Goal: Task Accomplishment & Management: Use online tool/utility

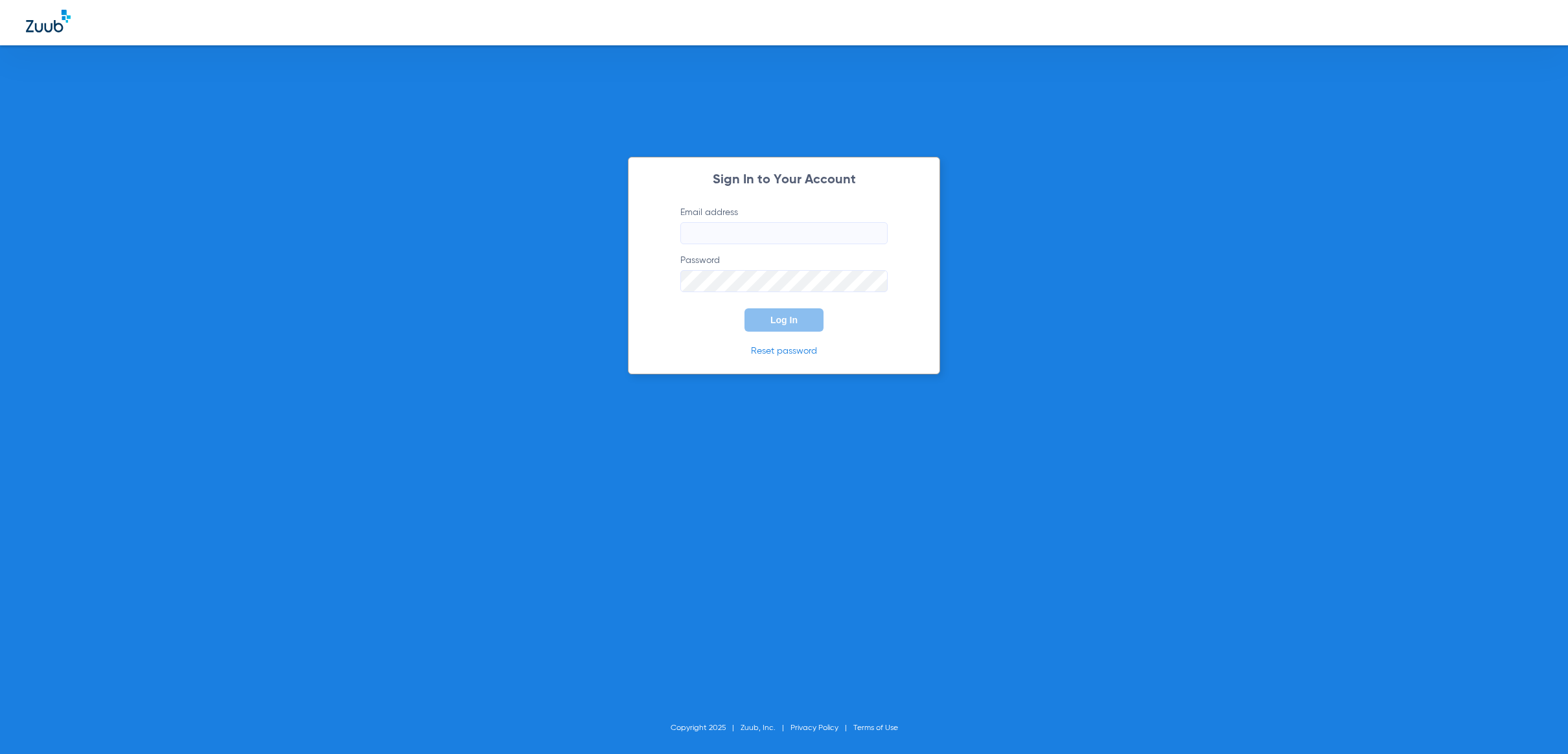
drag, startPoint x: 780, startPoint y: 262, endPoint x: 778, endPoint y: 243, distance: 19.1
click at [779, 256] on label "Password" at bounding box center [784, 273] width 207 height 39
click at [778, 240] on input "Email address" at bounding box center [784, 233] width 207 height 22
type input "[PERSON_NAME][EMAIL_ADDRESS][PERSON_NAME][DOMAIN_NAME]"
click at [789, 326] on button "Log In" at bounding box center [784, 320] width 79 height 23
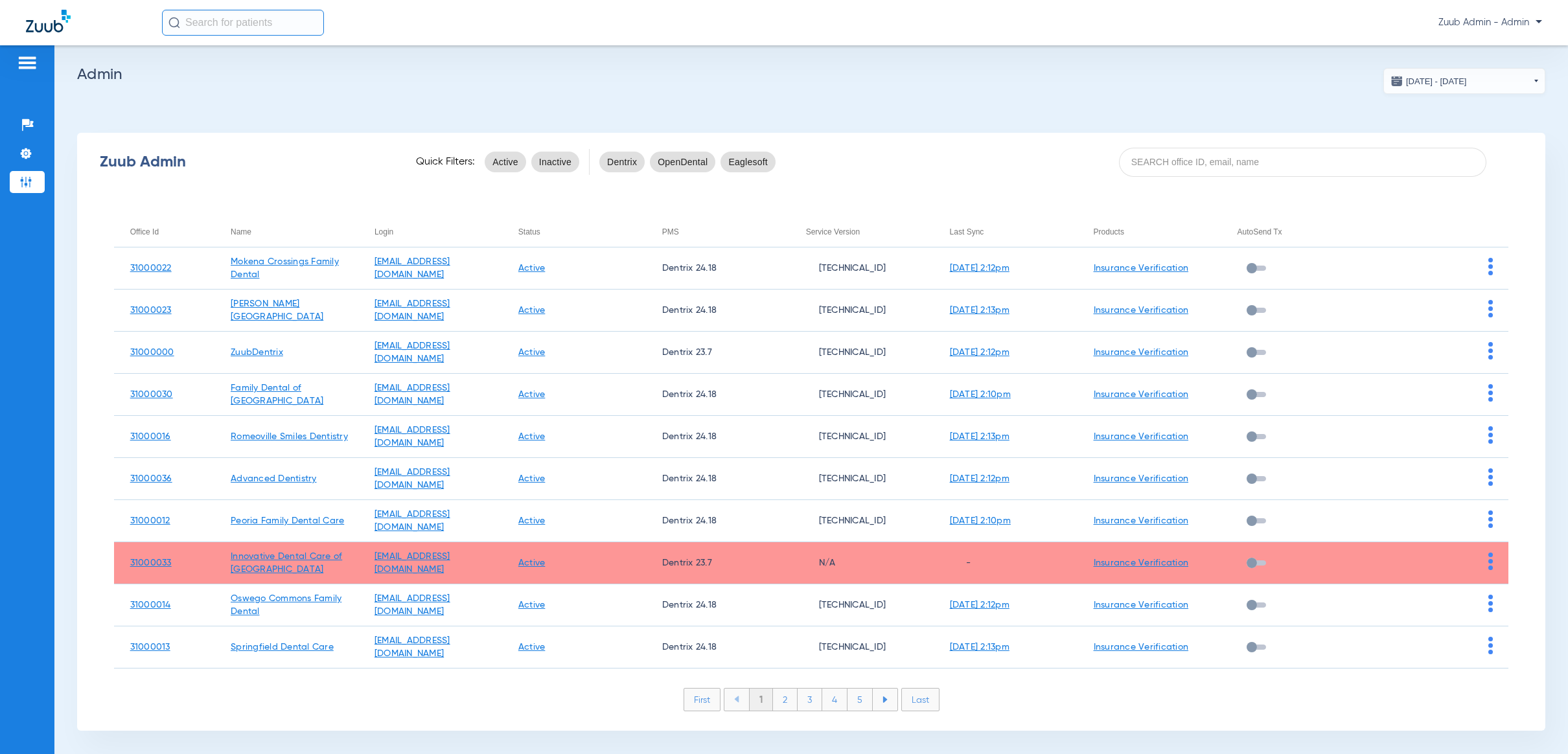
click at [220, 30] on input "text" at bounding box center [242, 22] width 162 height 26
type input "3929"
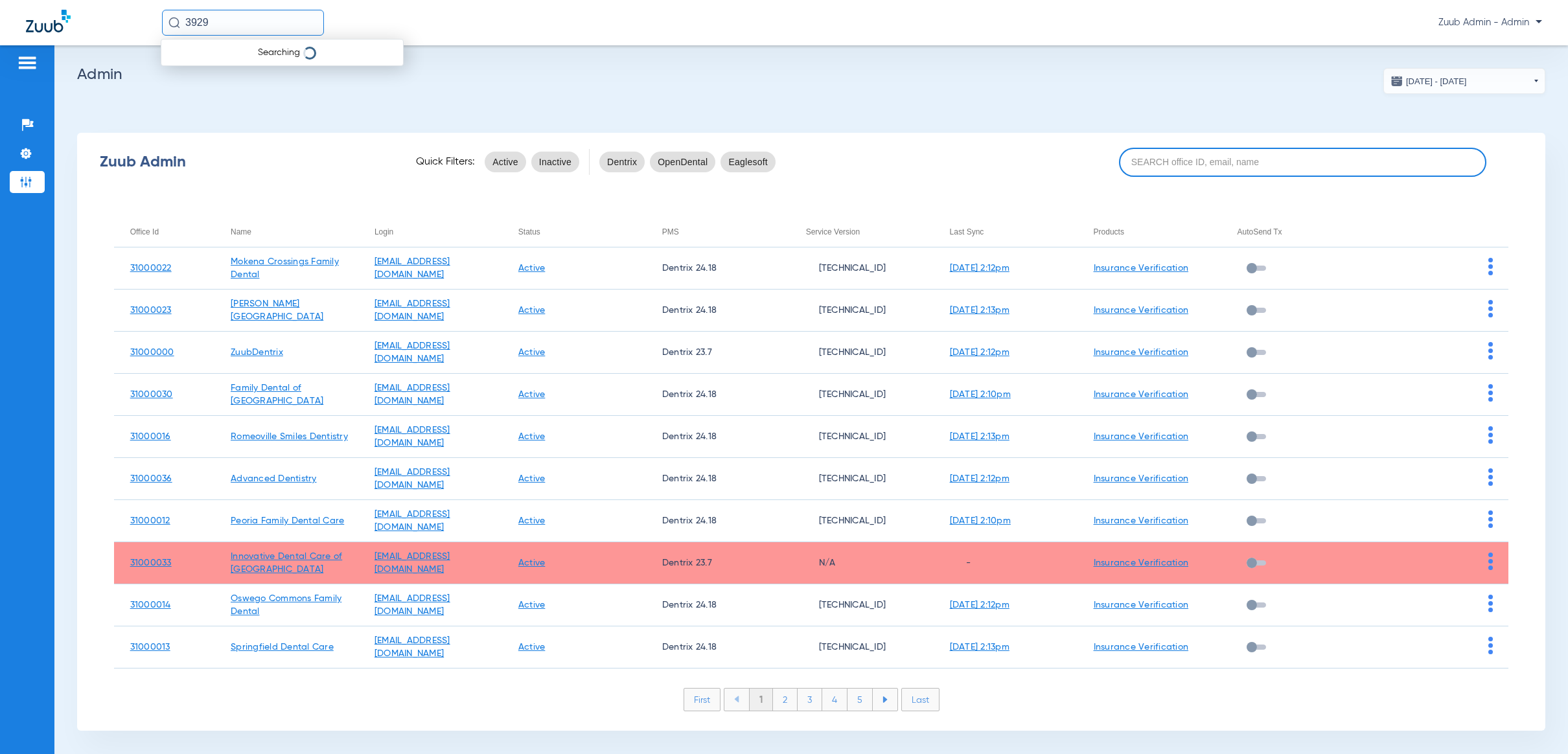
click at [1178, 158] on input at bounding box center [1302, 163] width 367 height 29
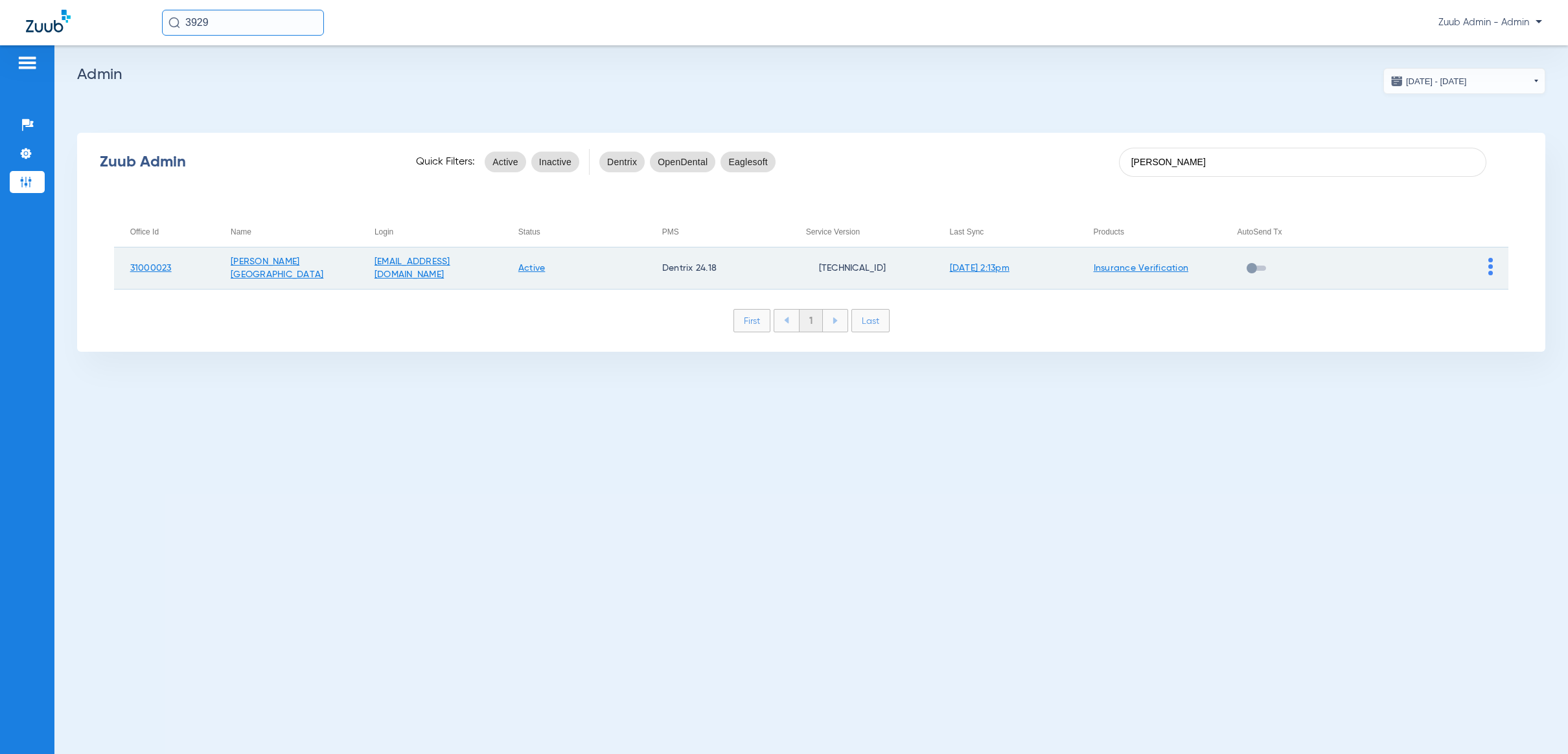
type input "[PERSON_NAME]"
click at [1491, 263] on img at bounding box center [1490, 266] width 4 height 18
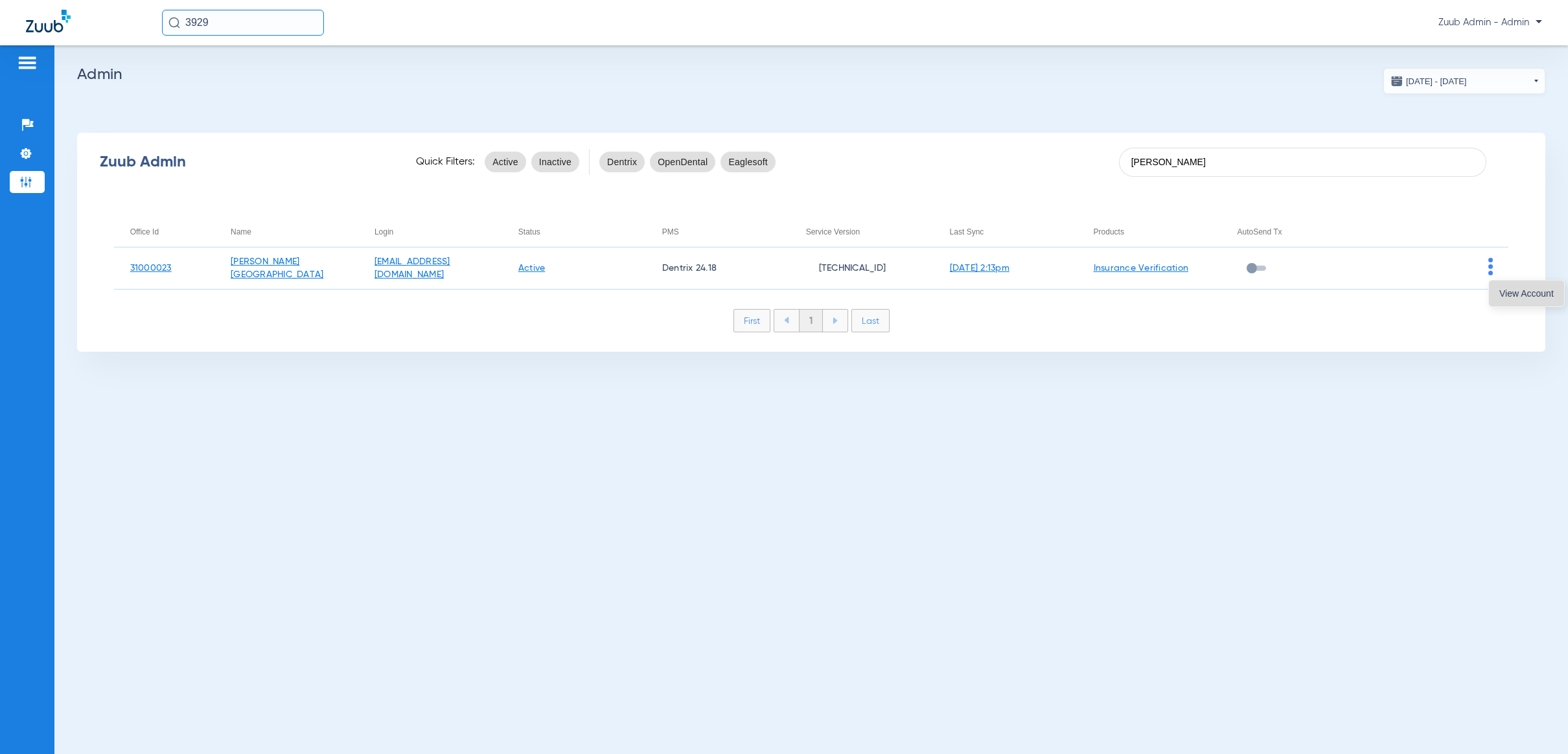
click at [1512, 287] on button "View Account" at bounding box center [1526, 293] width 75 height 26
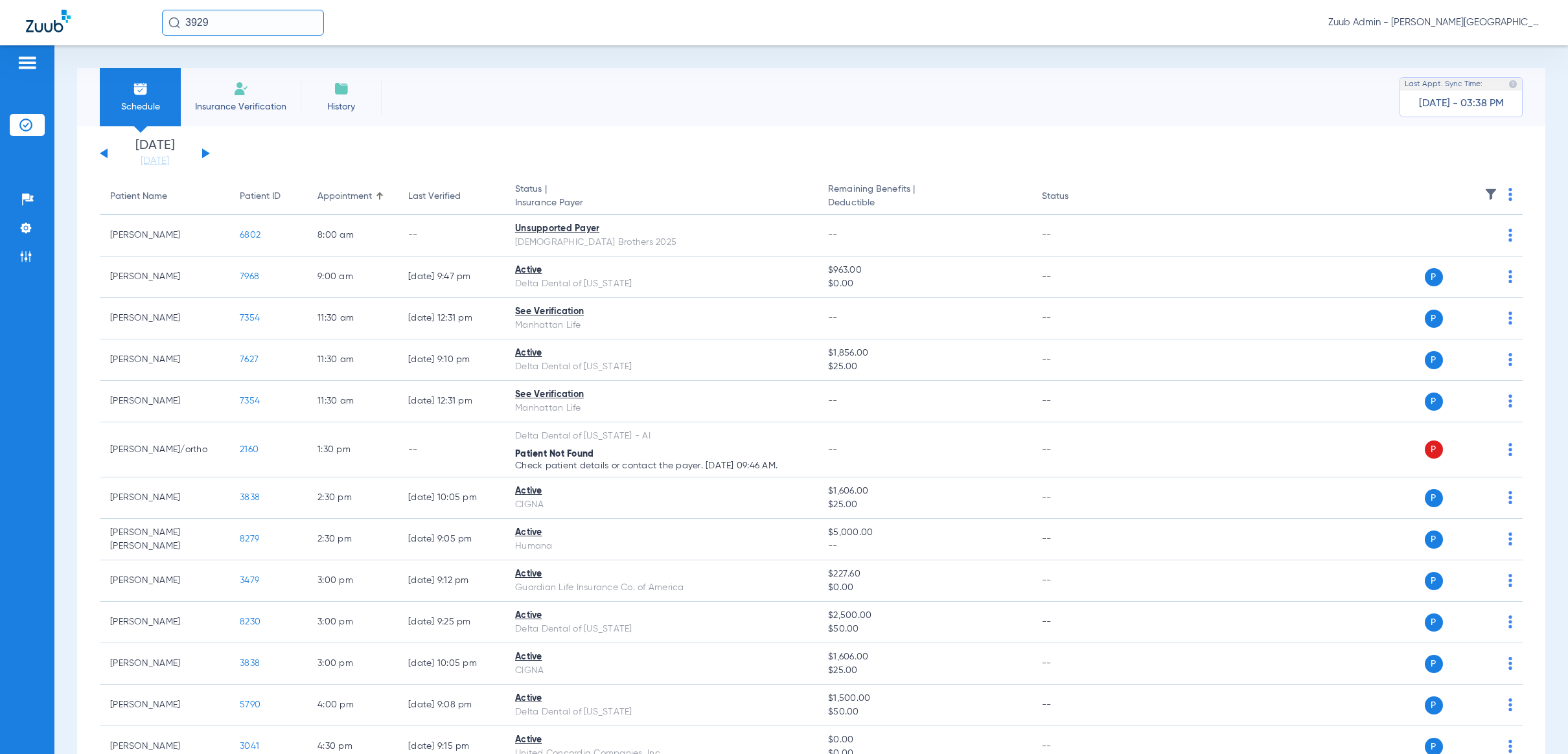
click at [1485, 191] on img at bounding box center [1491, 194] width 13 height 13
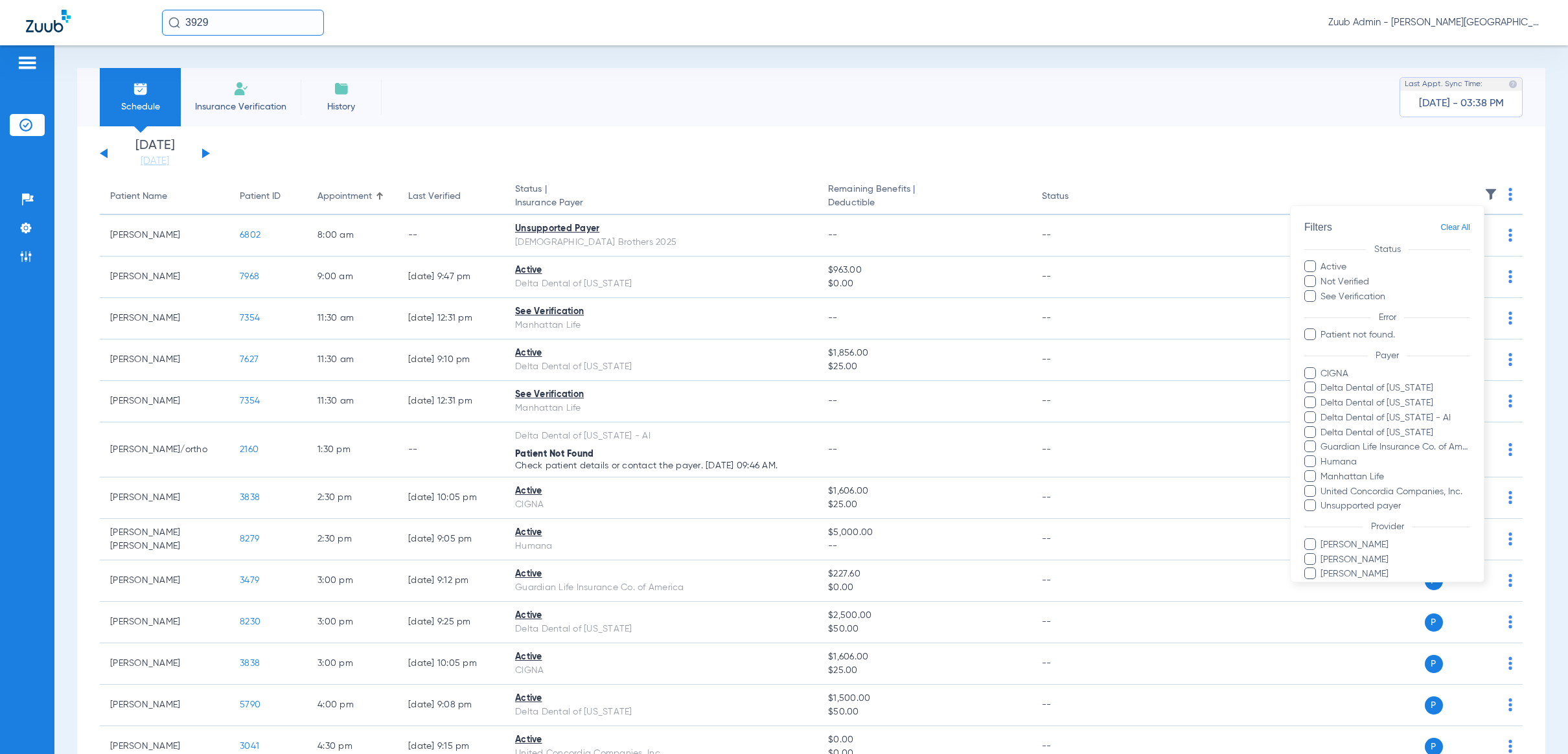
drag, startPoint x: 1068, startPoint y: 152, endPoint x: 797, endPoint y: 144, distance: 271.1
click at [1067, 151] on div at bounding box center [784, 377] width 1568 height 754
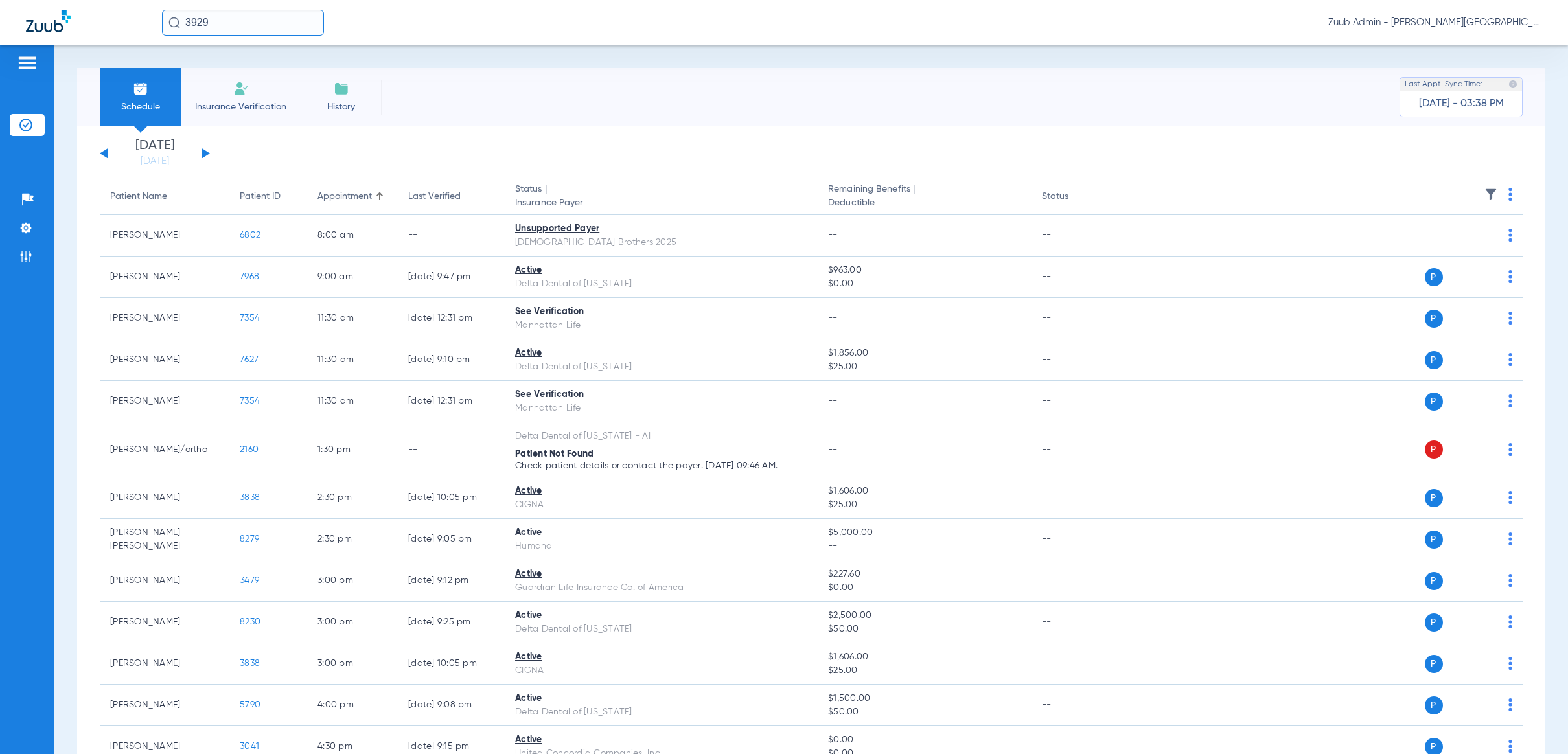
click at [102, 151] on div "[DATE] [DATE] [DATE] [DATE] [DATE] [DATE] [DATE] [DATE] [DATE] [DATE] [DATE] [D…" at bounding box center [154, 153] width 110 height 29
click at [107, 153] on div "[DATE] [DATE] [DATE] [DATE] [DATE] [DATE] [DATE] [DATE] [DATE] [DATE] [DATE] [D…" at bounding box center [154, 153] width 110 height 29
click at [107, 153] on button at bounding box center [103, 153] width 8 height 10
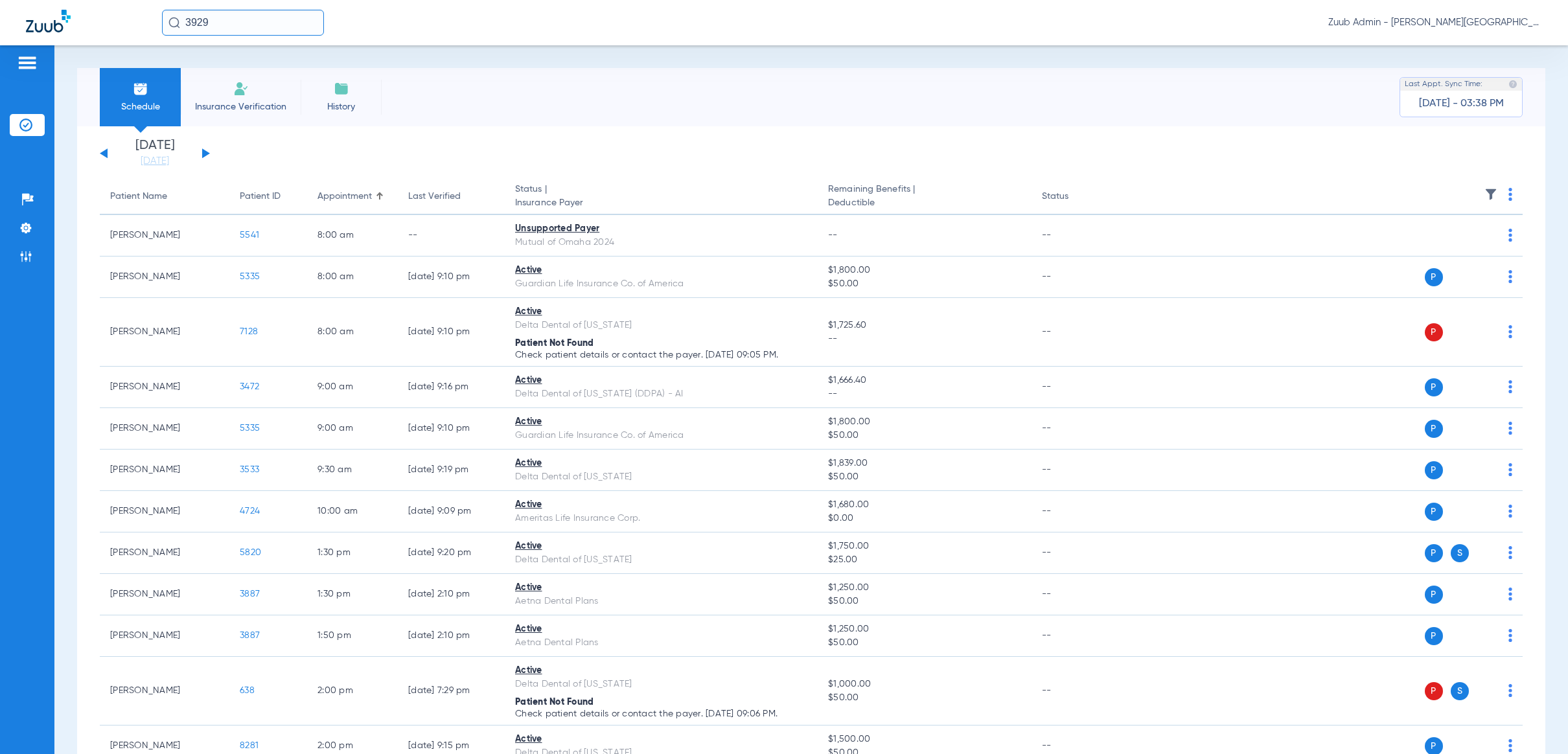
click at [1485, 190] on img at bounding box center [1491, 194] width 13 height 13
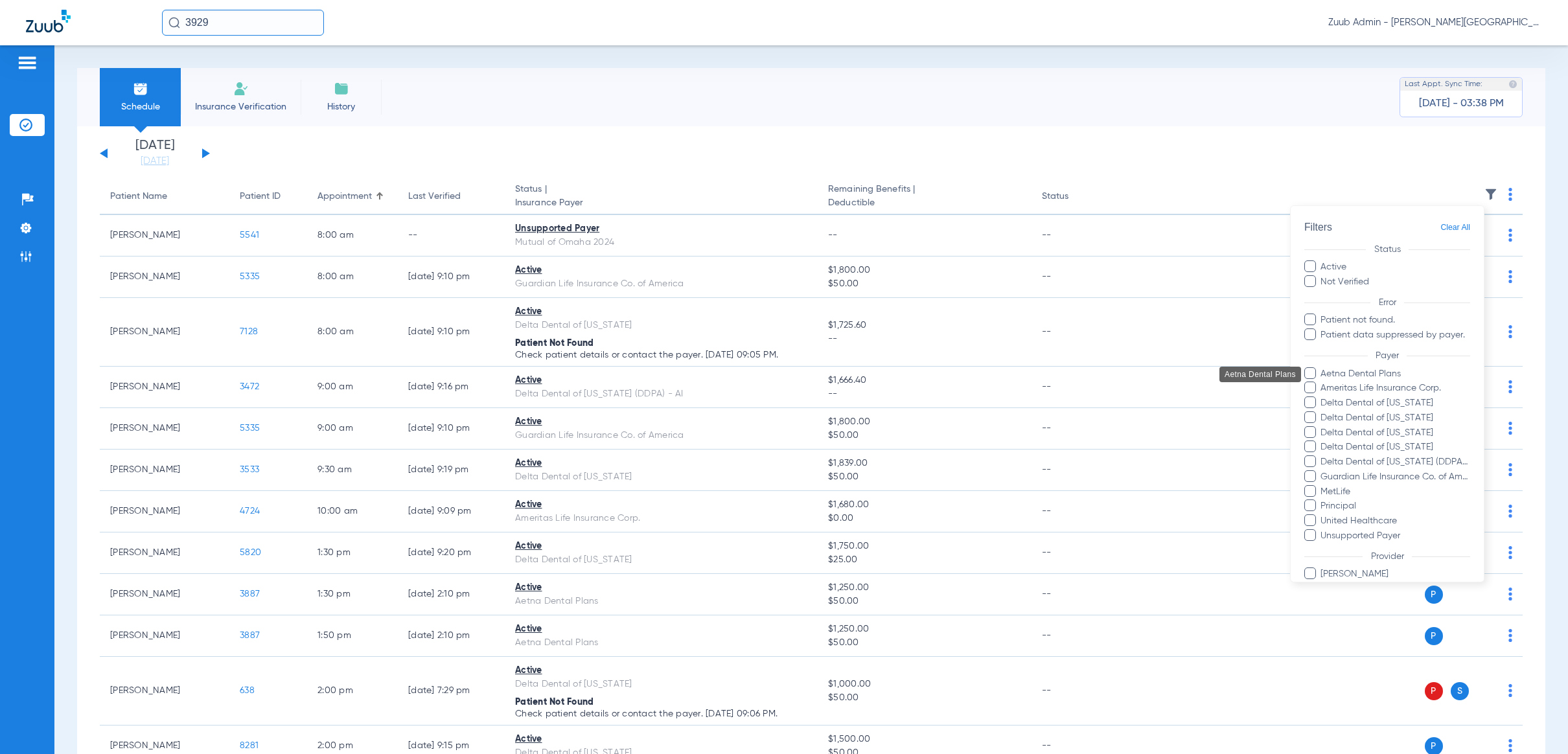
click at [1371, 375] on span "Aetna Dental Plans" at bounding box center [1395, 373] width 151 height 13
click at [1323, 383] on input "Aetna Dental Plans" at bounding box center [1323, 383] width 0 height 0
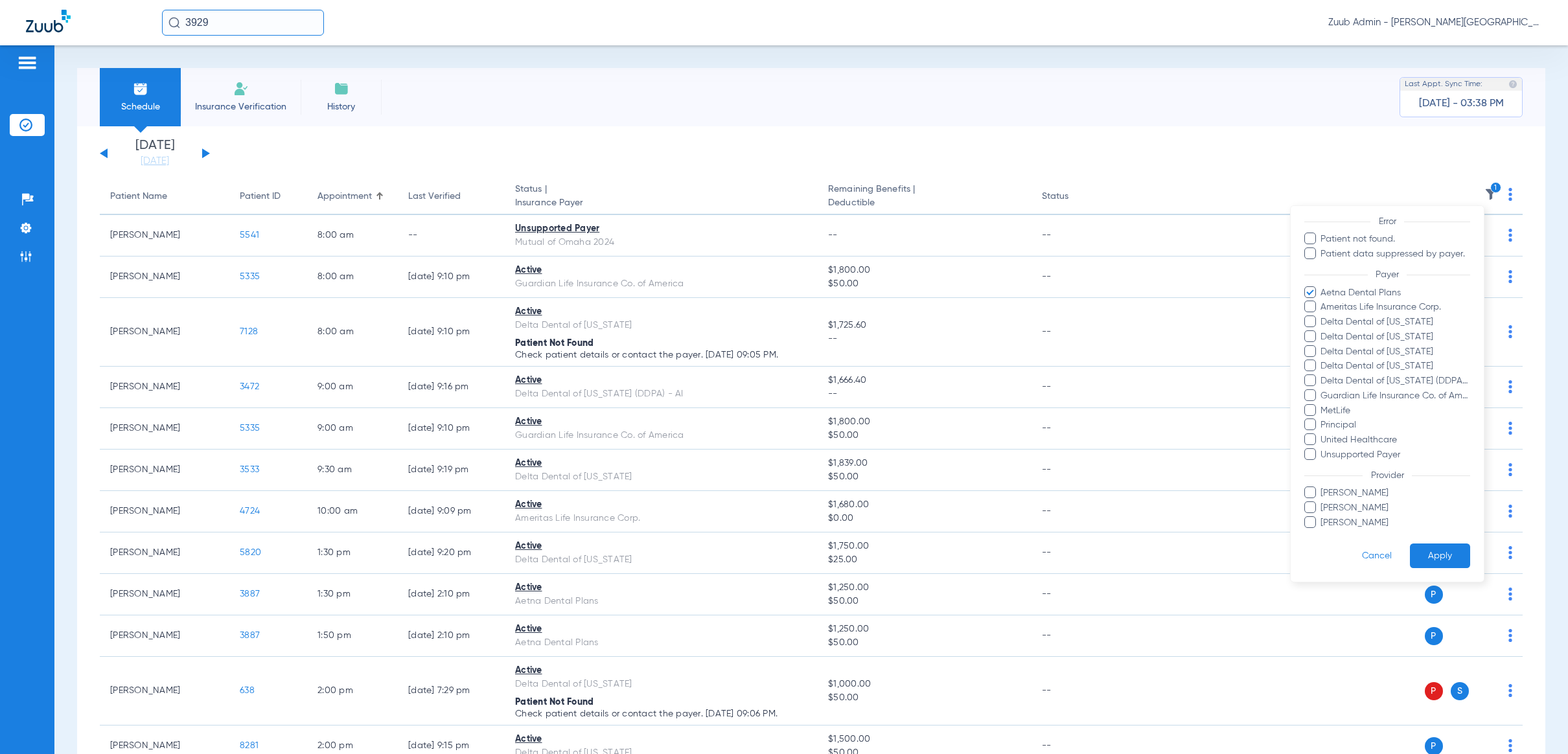
click at [1433, 544] on button "Apply" at bounding box center [1440, 556] width 60 height 25
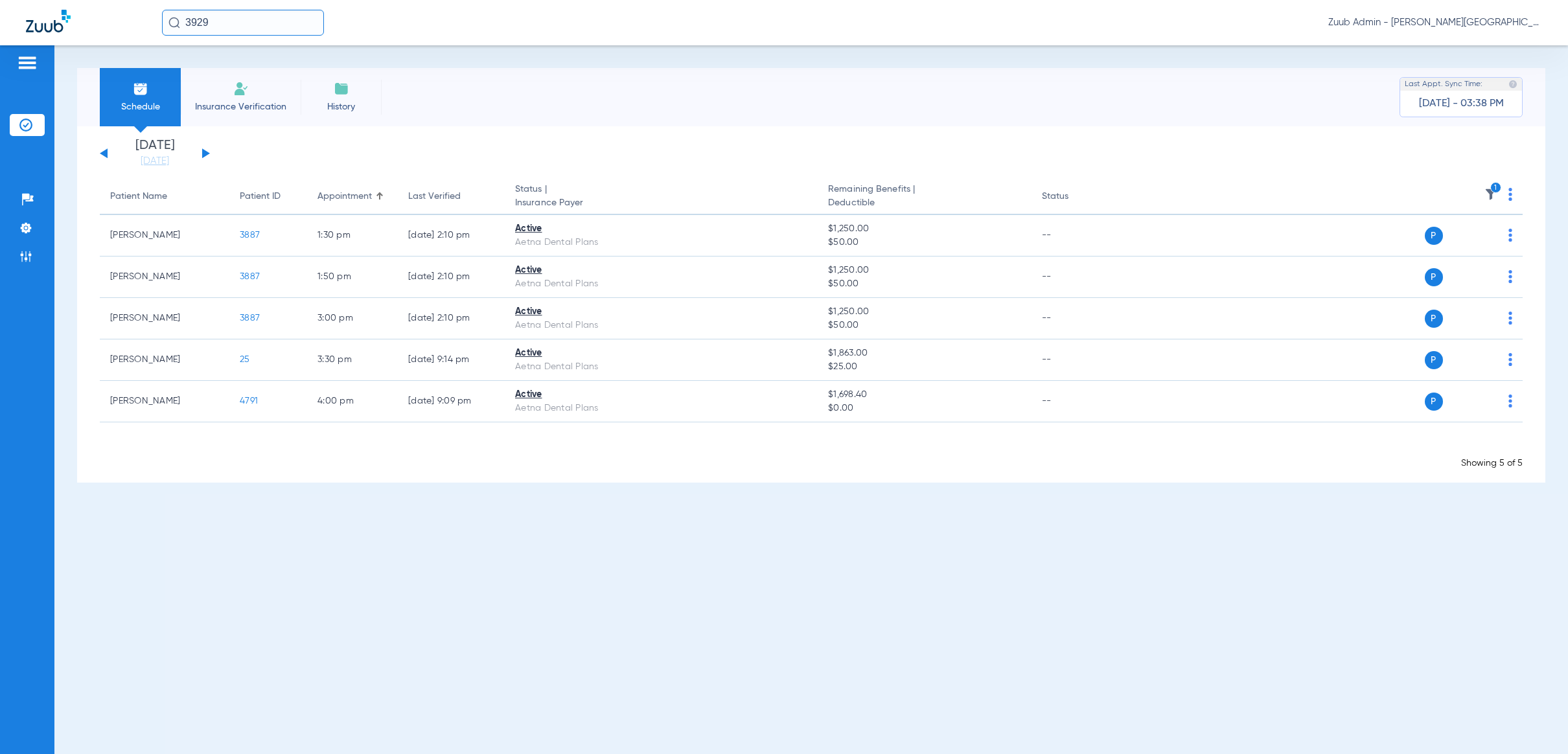
click at [102, 152] on button at bounding box center [103, 153] width 8 height 10
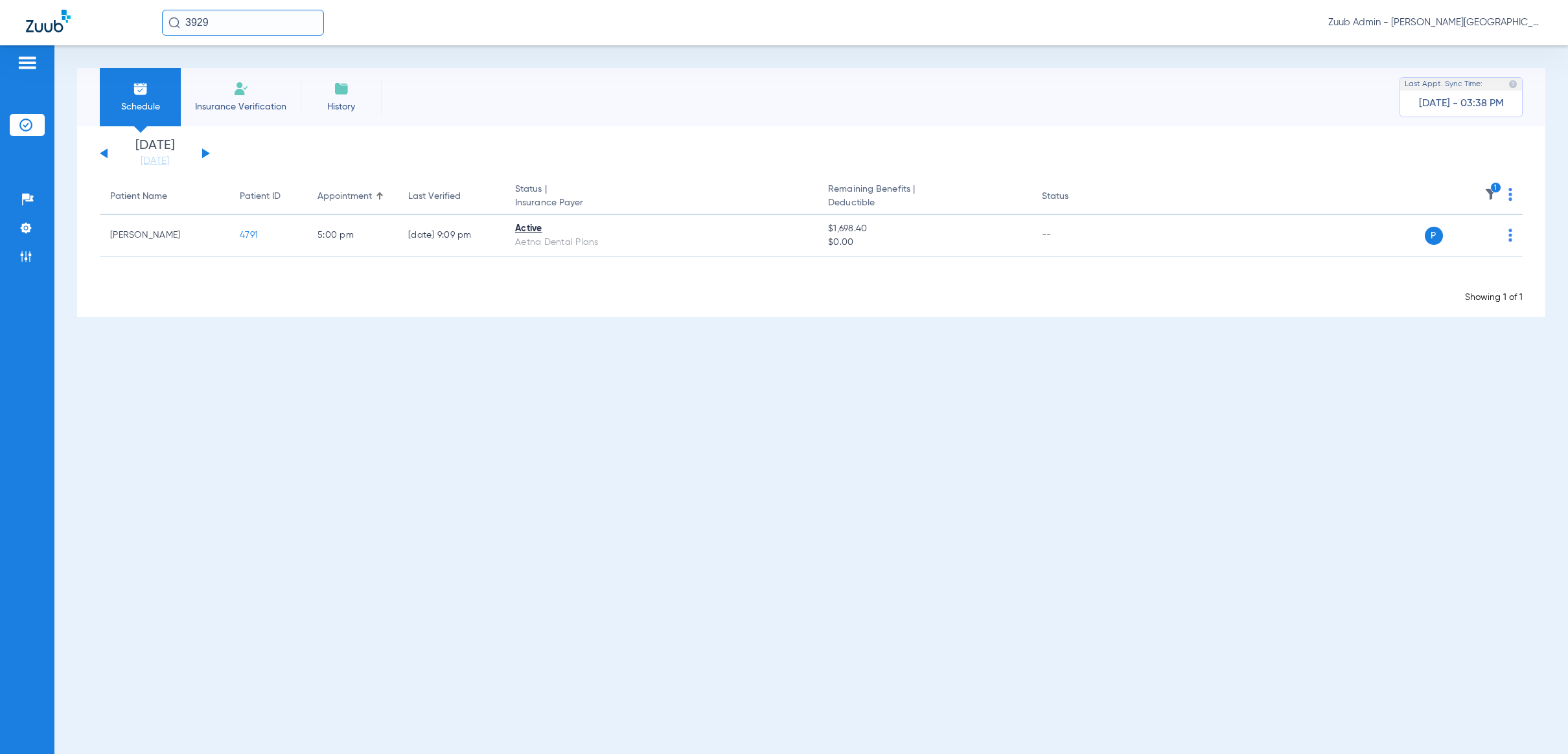
click at [108, 151] on div "[DATE] [DATE] [DATE] [DATE] [DATE] [DATE] [DATE] [DATE] [DATE] [DATE] [DATE] [D…" at bounding box center [154, 153] width 110 height 29
click at [104, 155] on button at bounding box center [103, 153] width 8 height 10
click at [151, 163] on link "[DATE]" at bounding box center [155, 161] width 78 height 13
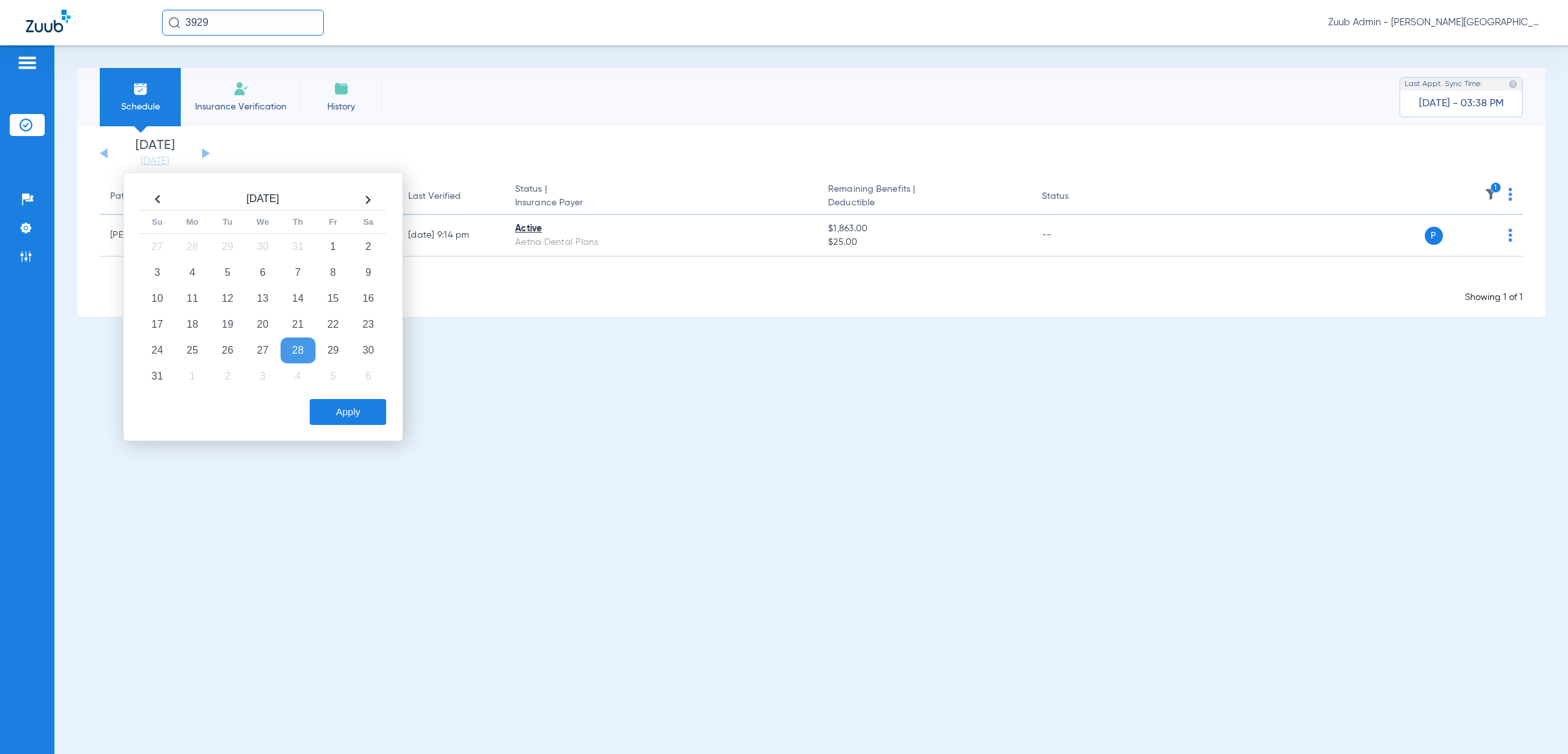
click at [298, 349] on td "28" at bounding box center [298, 350] width 35 height 26
click at [349, 419] on button "Apply" at bounding box center [348, 412] width 76 height 26
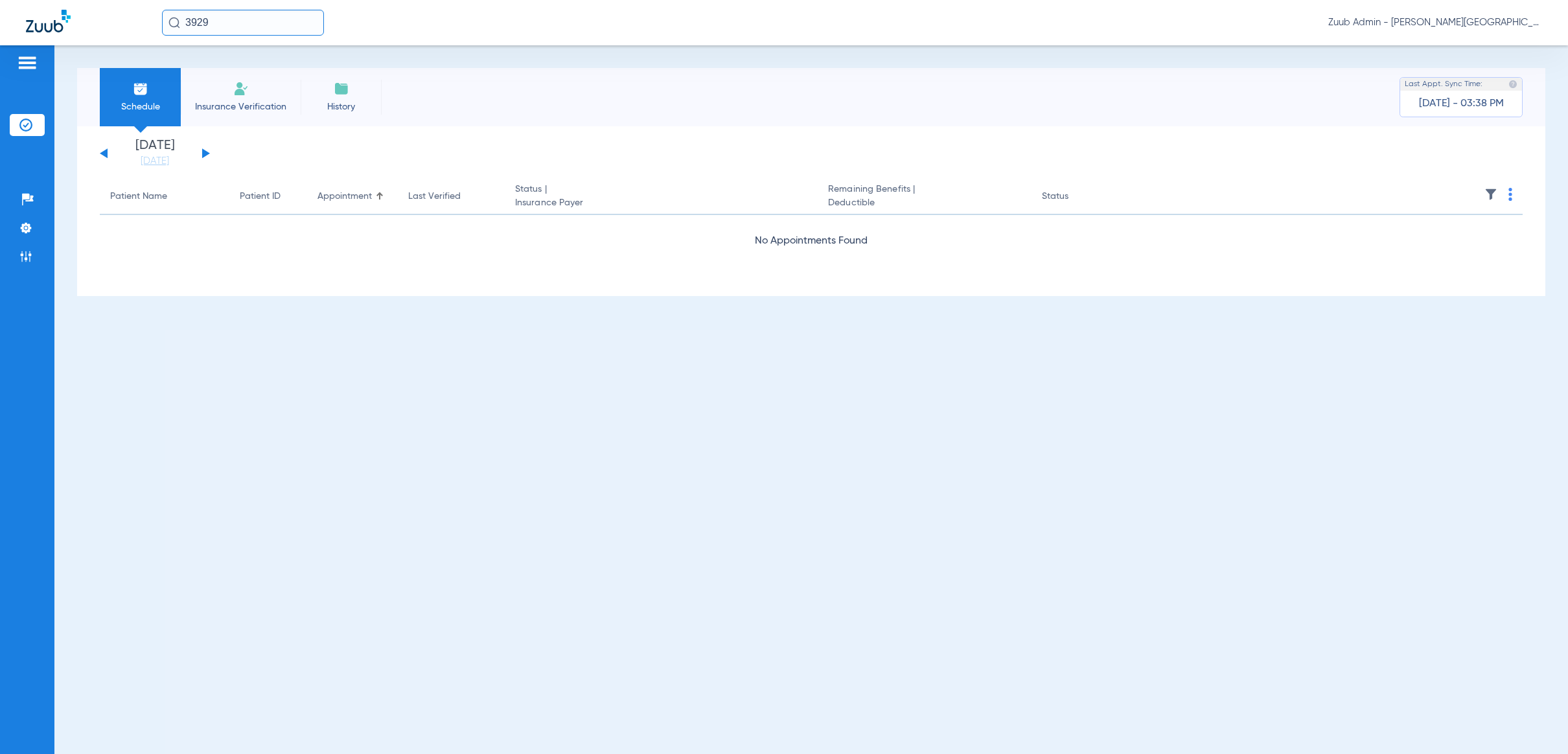
click at [206, 154] on button at bounding box center [206, 153] width 8 height 10
click at [141, 155] on link "[DATE]" at bounding box center [155, 161] width 78 height 13
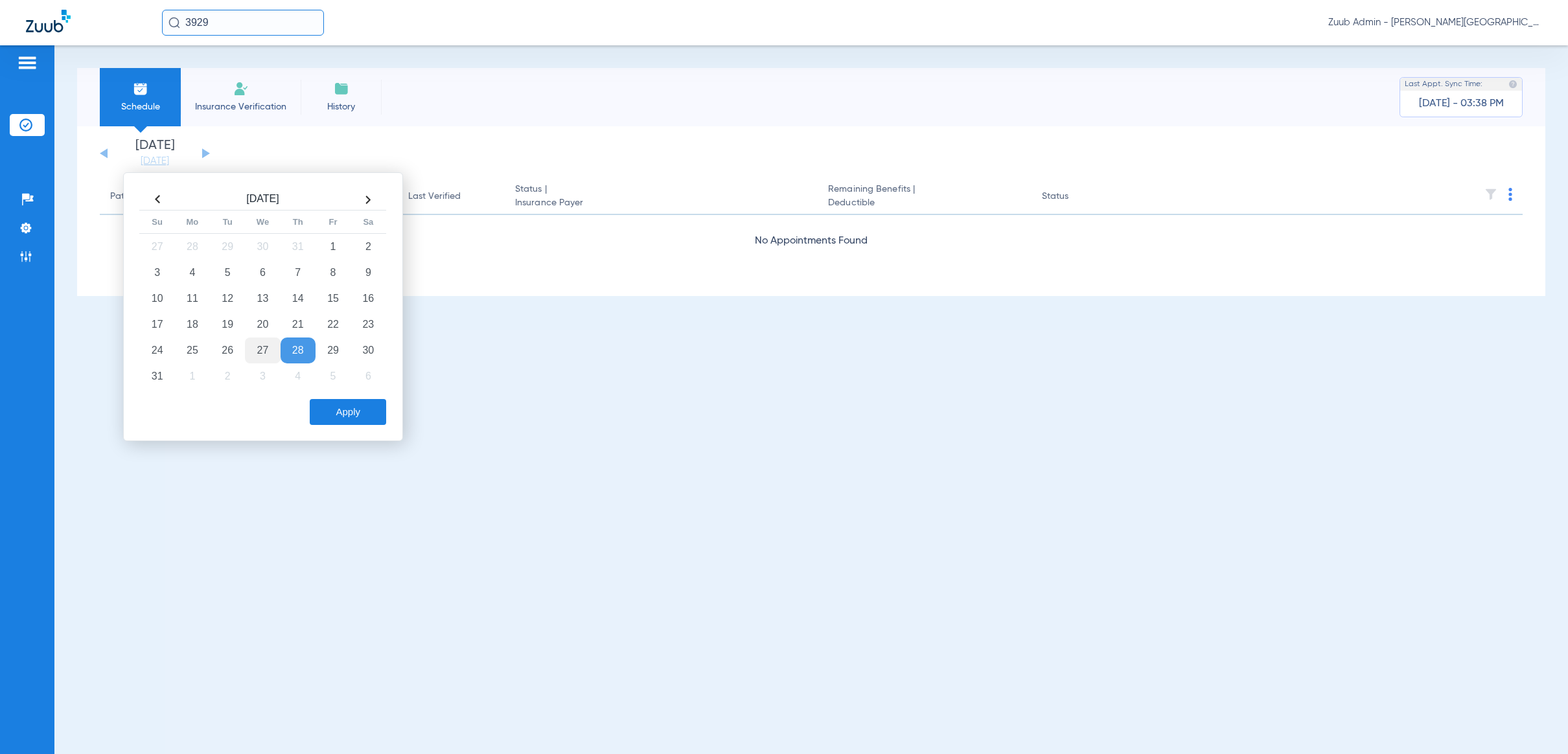
click at [271, 355] on td "27" at bounding box center [263, 350] width 35 height 26
click at [344, 420] on button "Apply" at bounding box center [348, 412] width 76 height 26
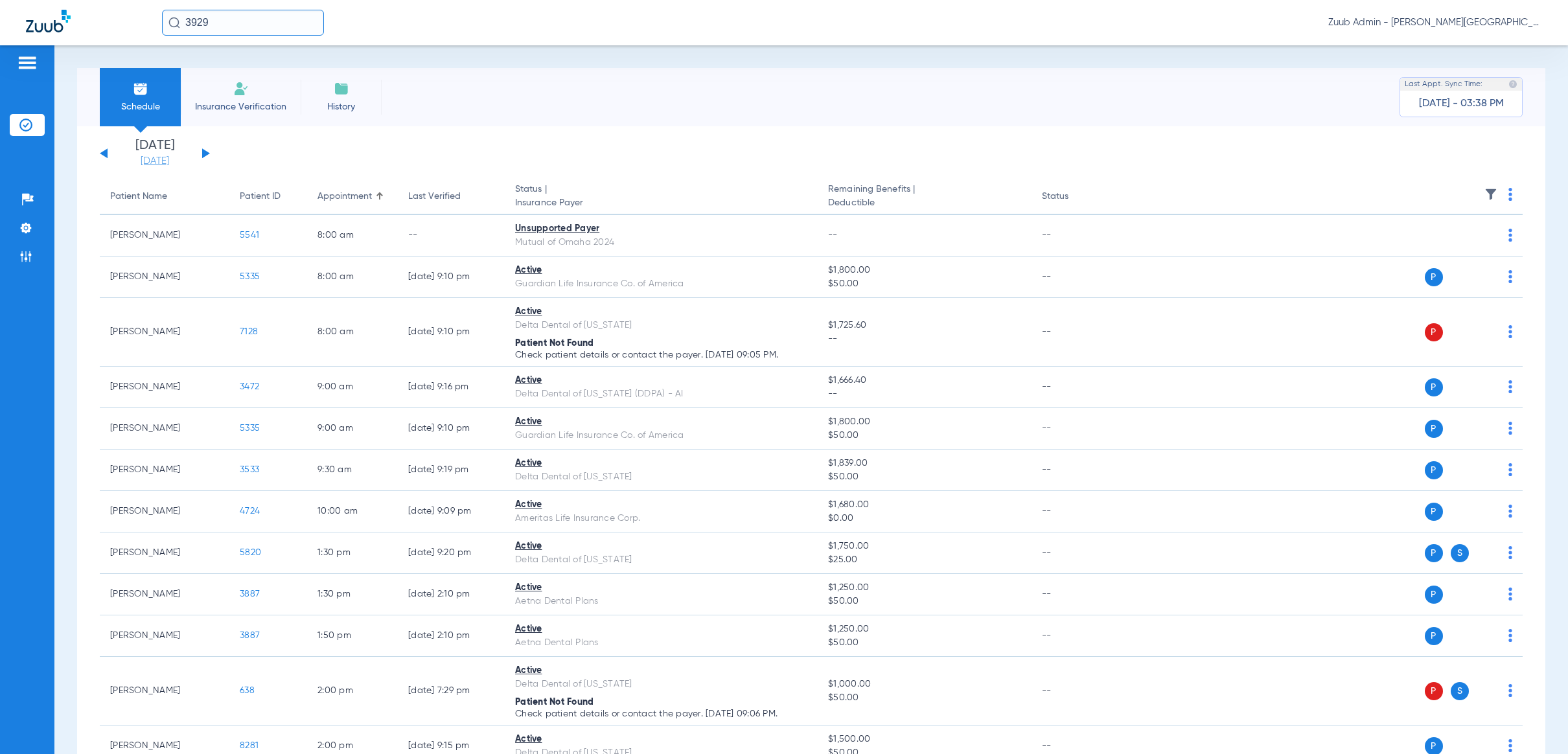
click at [169, 158] on link "[DATE]" at bounding box center [155, 161] width 78 height 13
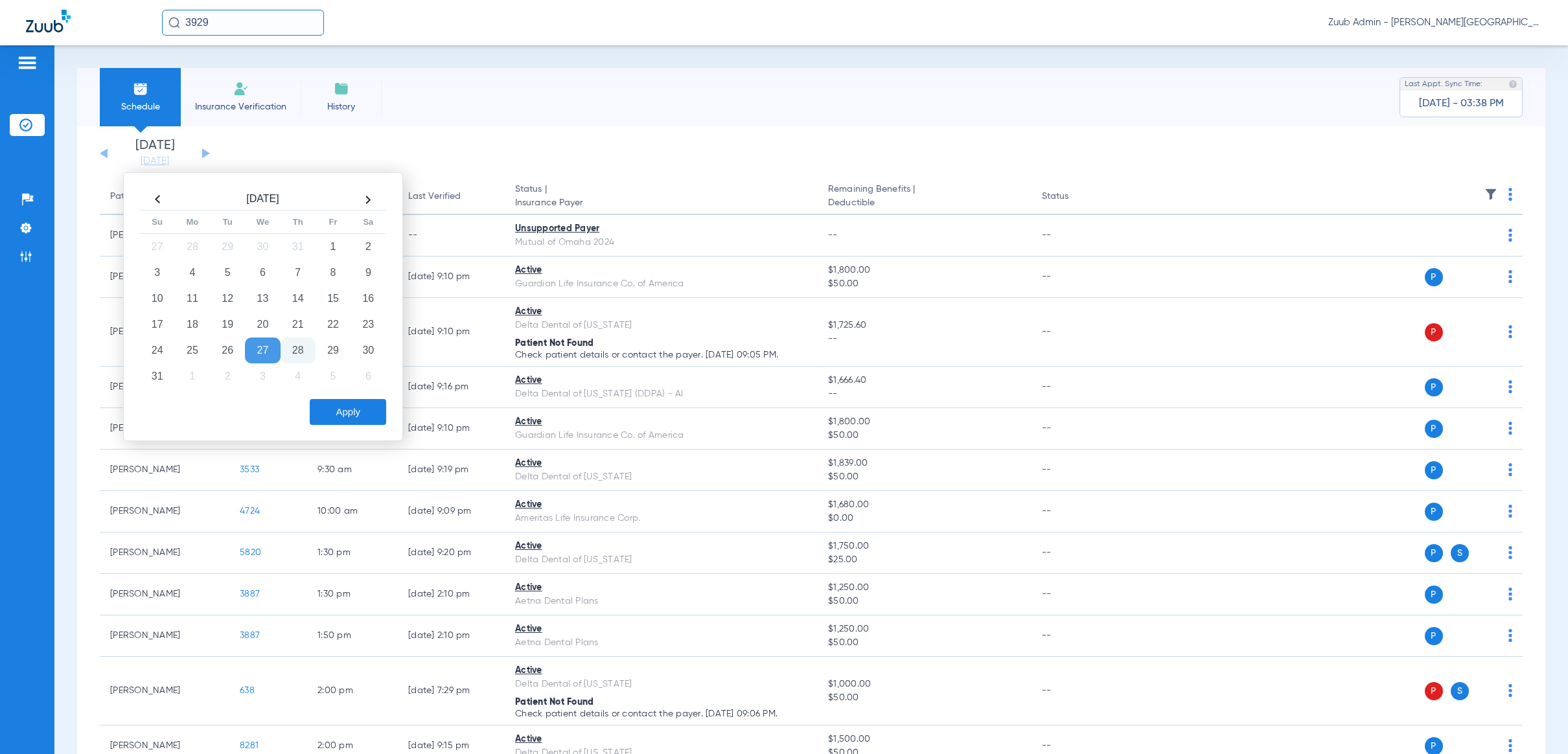
click at [278, 83] on li "Insurance Verification" at bounding box center [240, 97] width 120 height 58
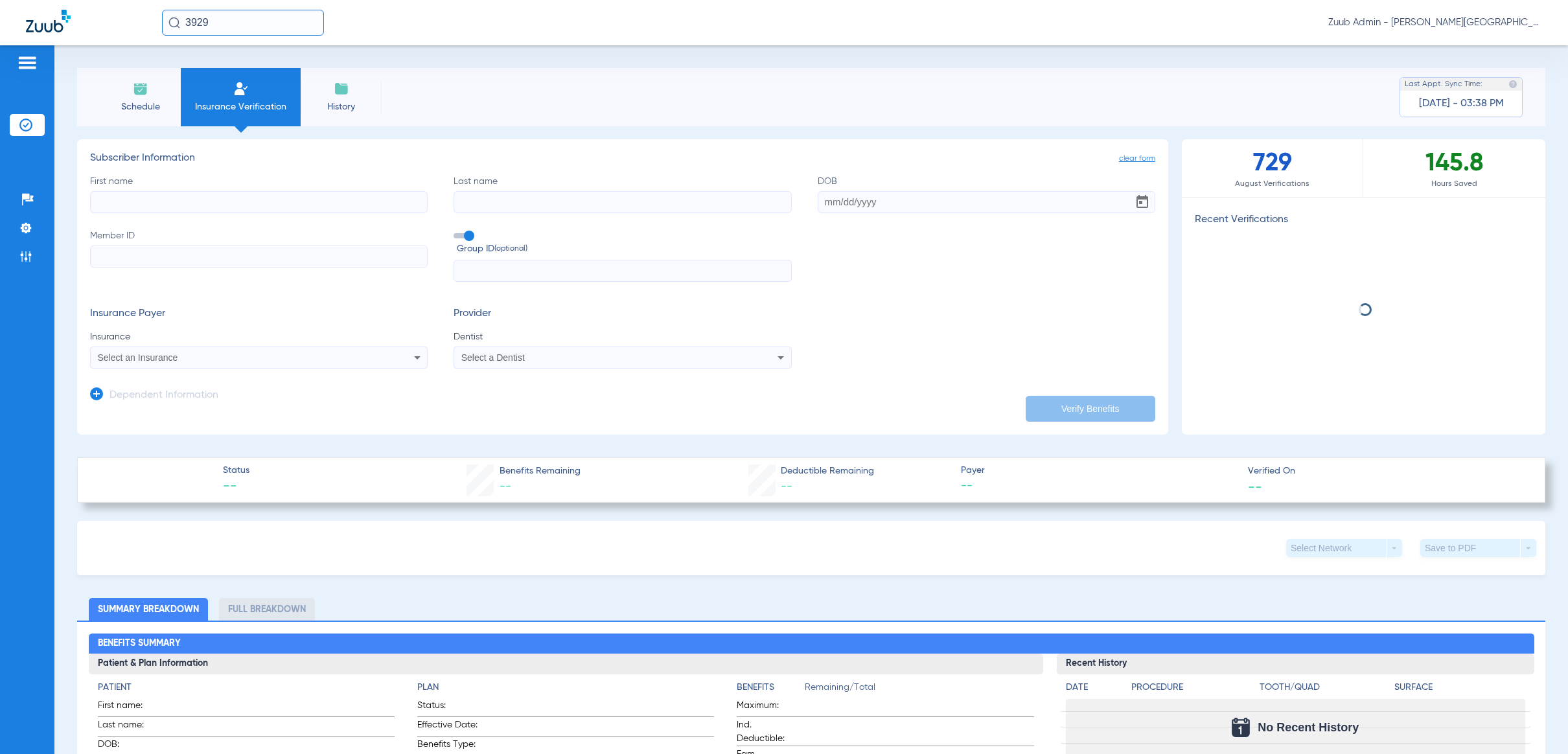
click at [376, 82] on li "History" at bounding box center [341, 97] width 81 height 58
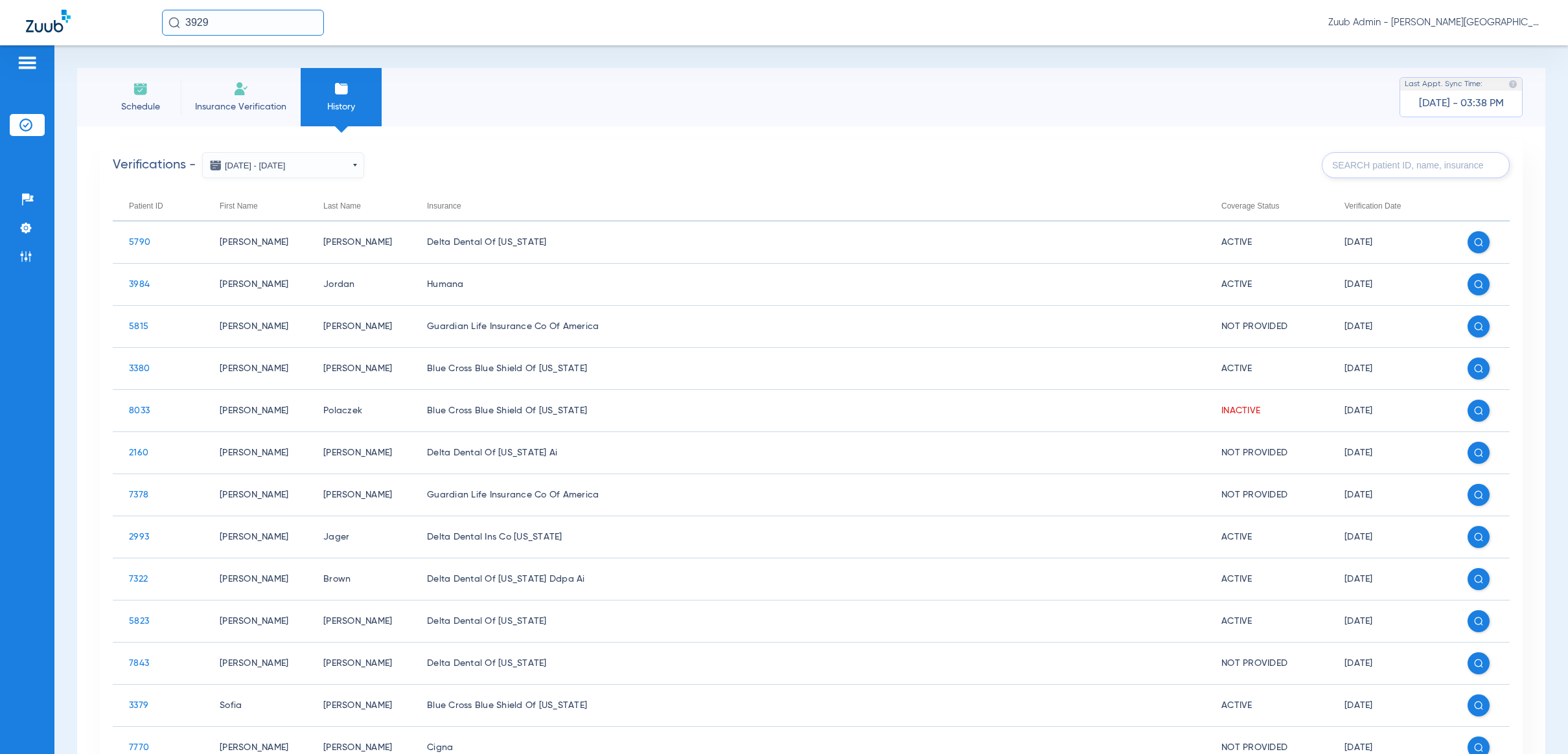
click at [1345, 160] on input "text" at bounding box center [1416, 165] width 188 height 26
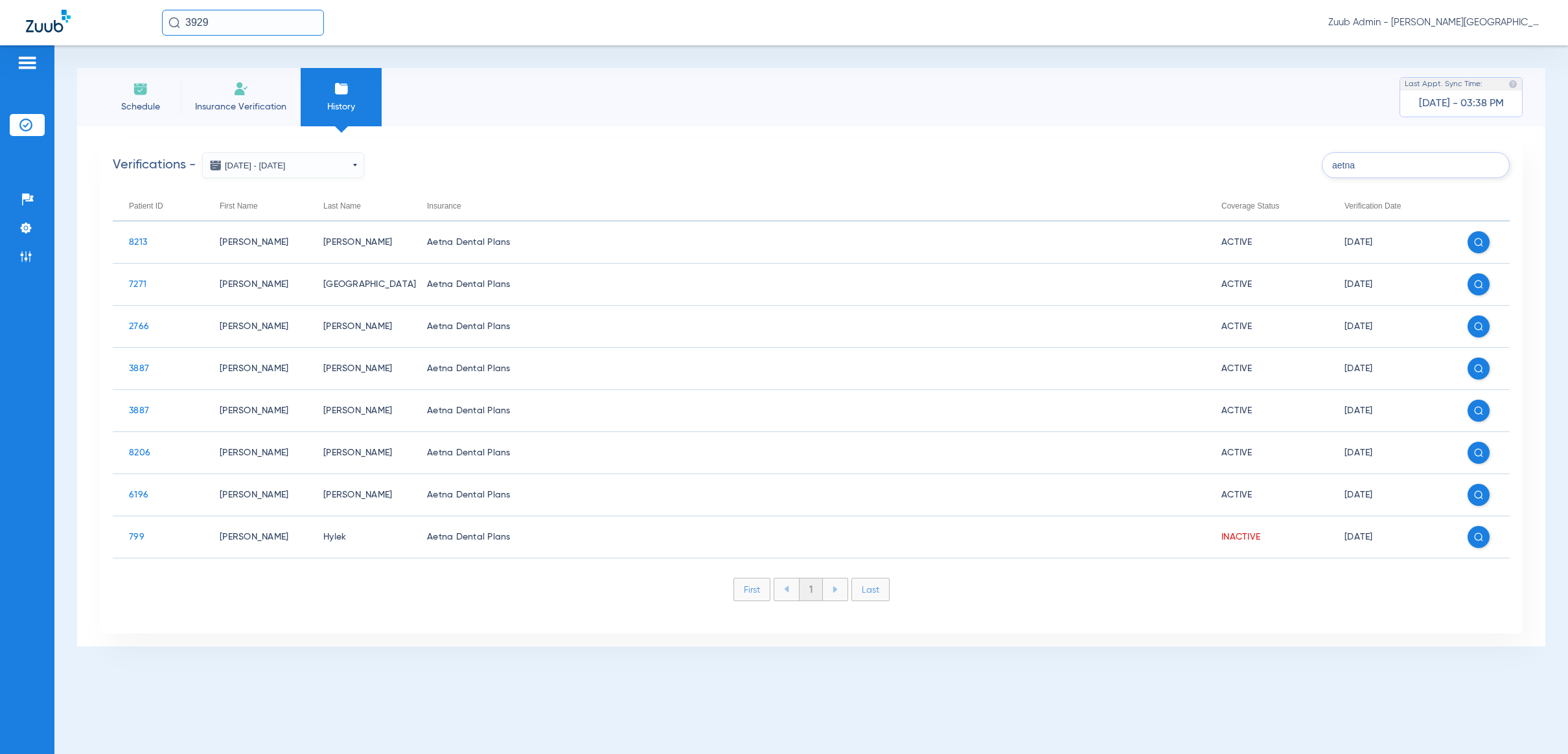
type input "aetna"
click at [22, 258] on img at bounding box center [26, 256] width 13 height 13
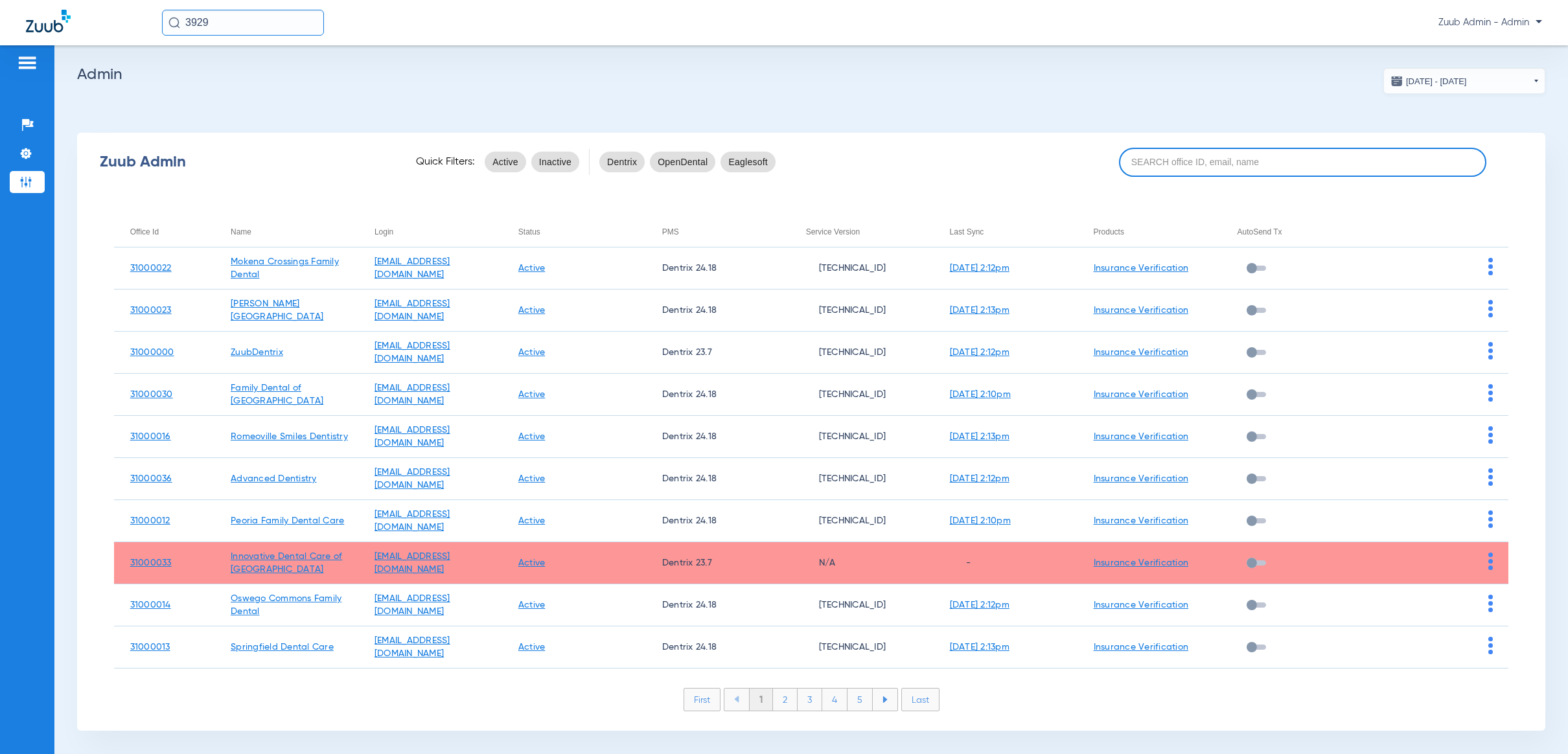
click at [1304, 168] on input at bounding box center [1302, 163] width 367 height 29
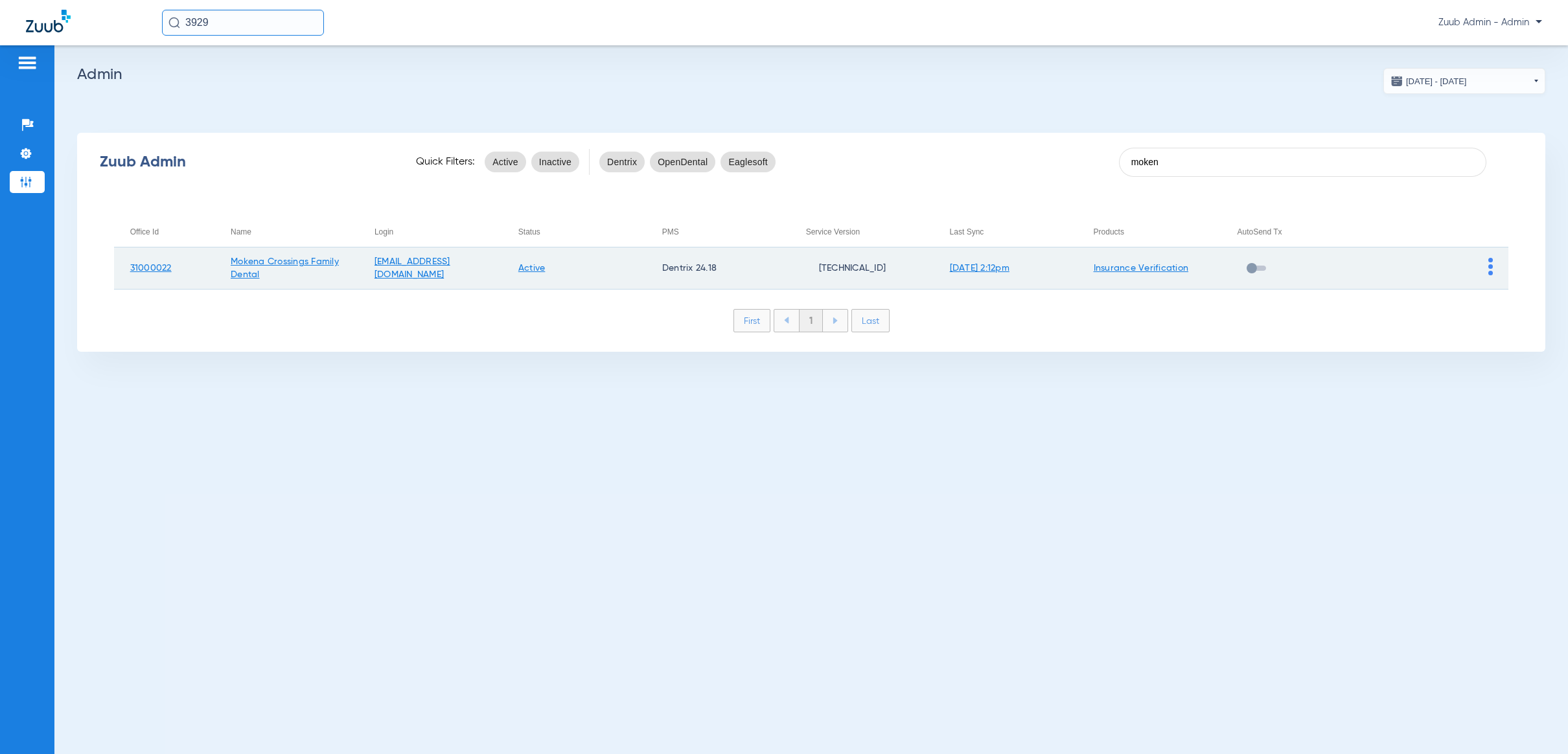
type input "moken"
click at [1491, 264] on img at bounding box center [1490, 266] width 4 height 18
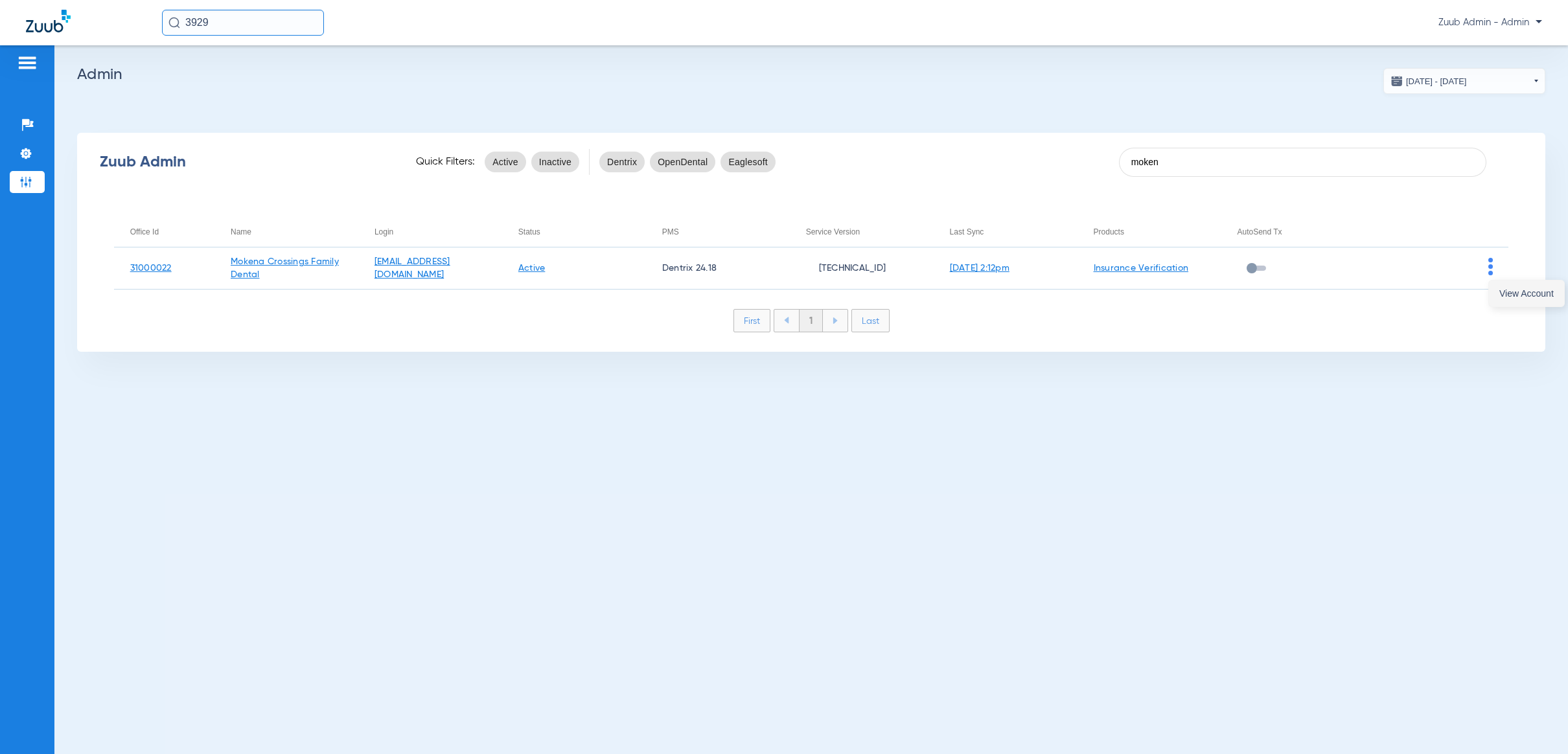
click at [1511, 294] on span "View Account" at bounding box center [1527, 293] width 55 height 9
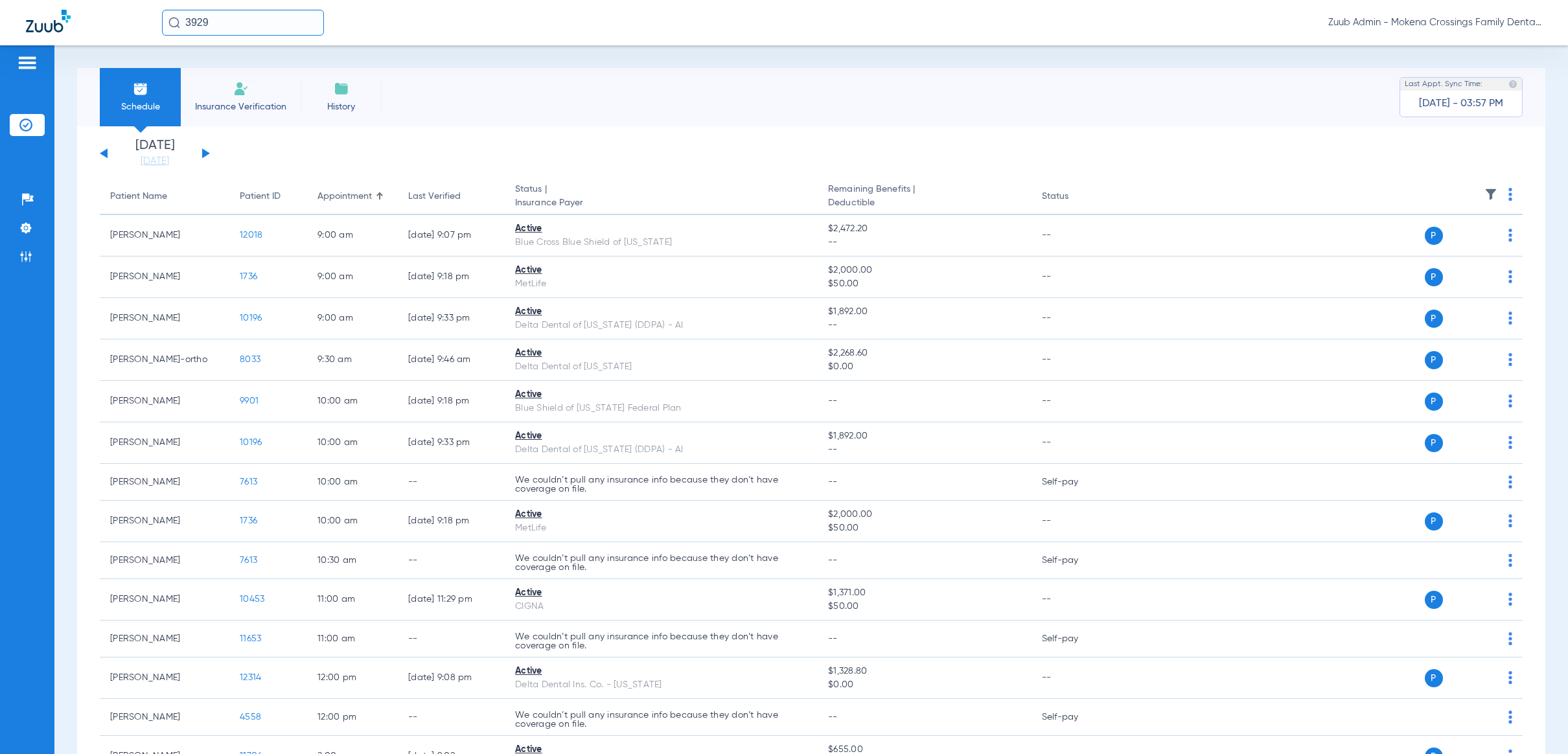
click at [1485, 194] on img at bounding box center [1491, 194] width 13 height 13
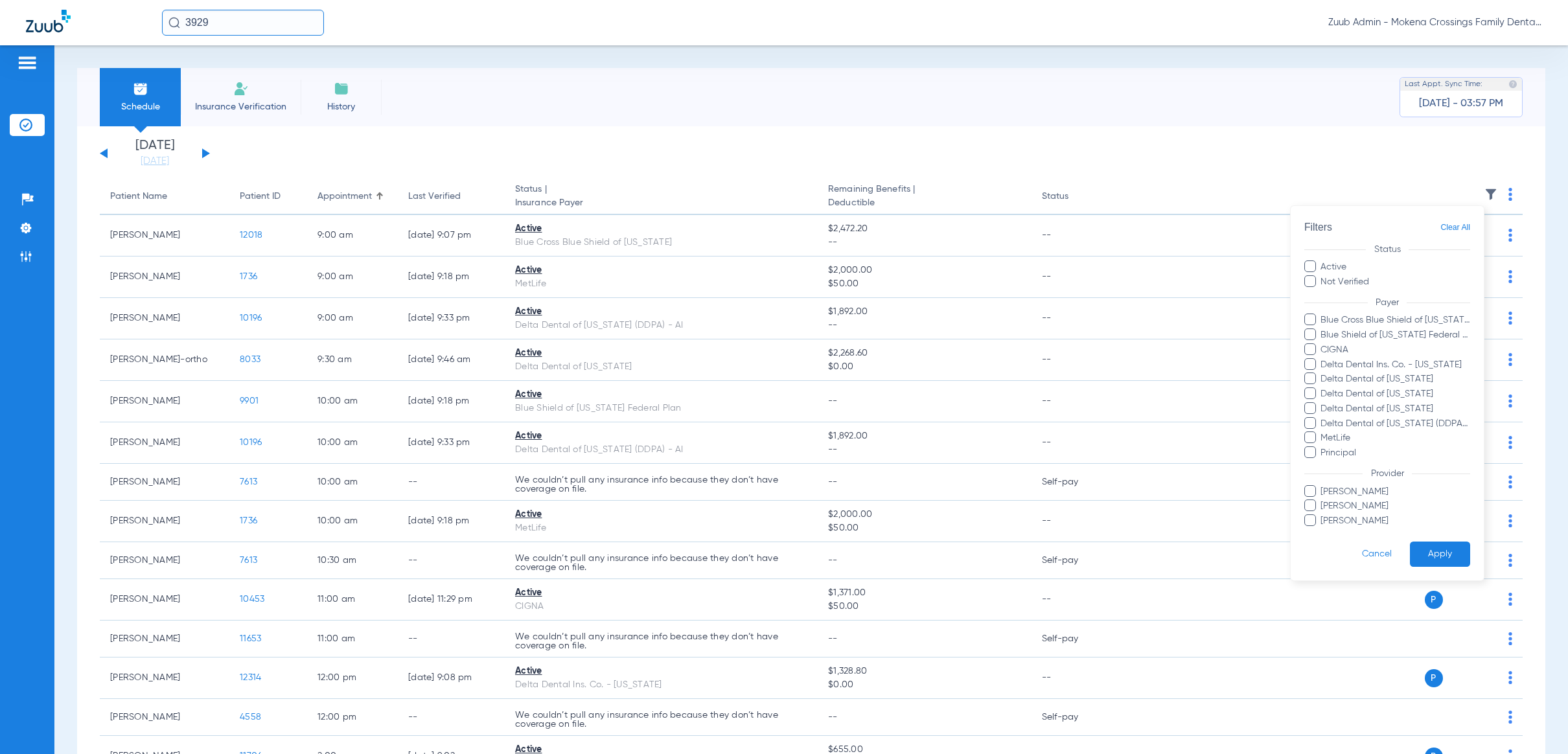
drag, startPoint x: 738, startPoint y: 159, endPoint x: 716, endPoint y: 153, distance: 22.8
click at [738, 160] on div at bounding box center [784, 377] width 1568 height 754
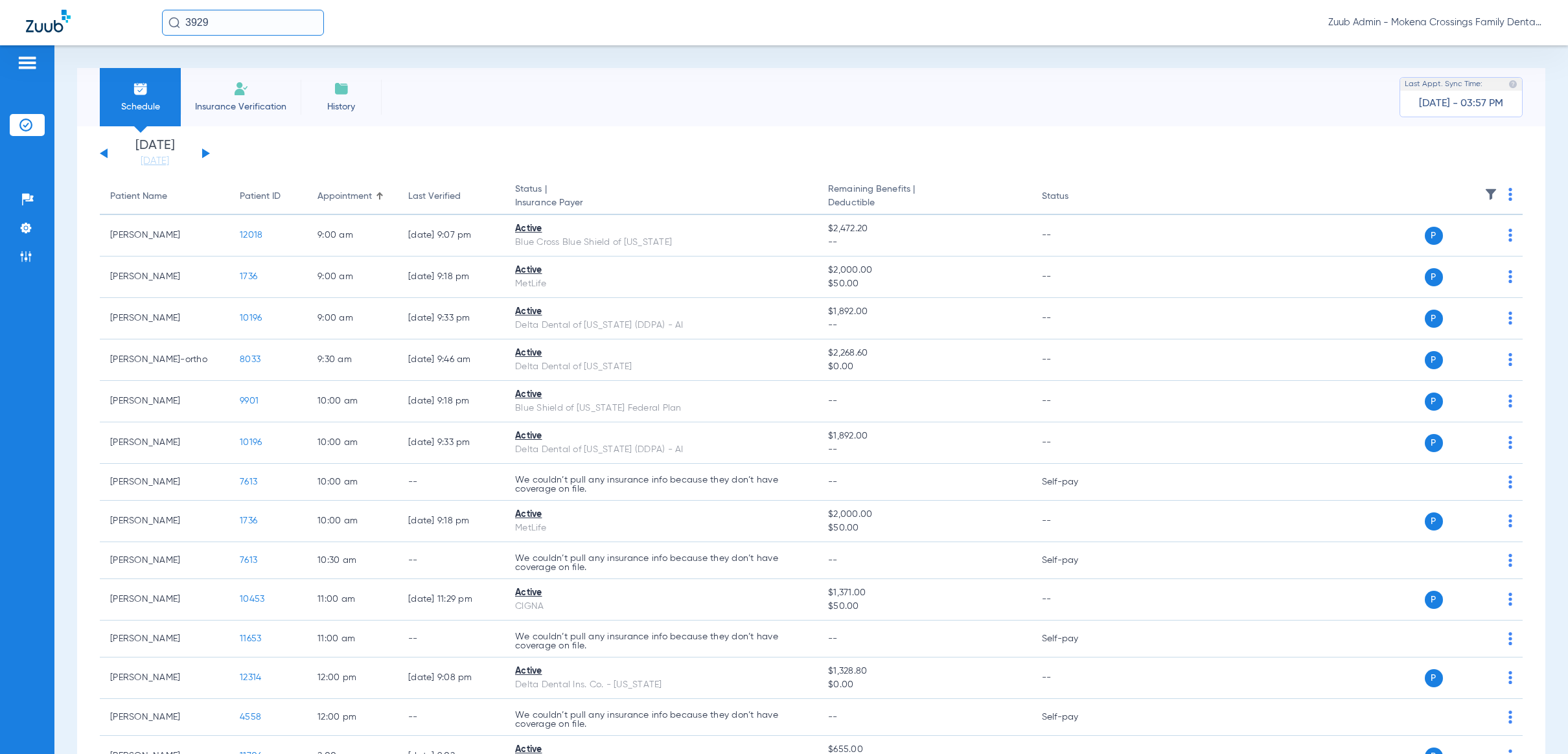
click at [104, 151] on button at bounding box center [103, 153] width 8 height 10
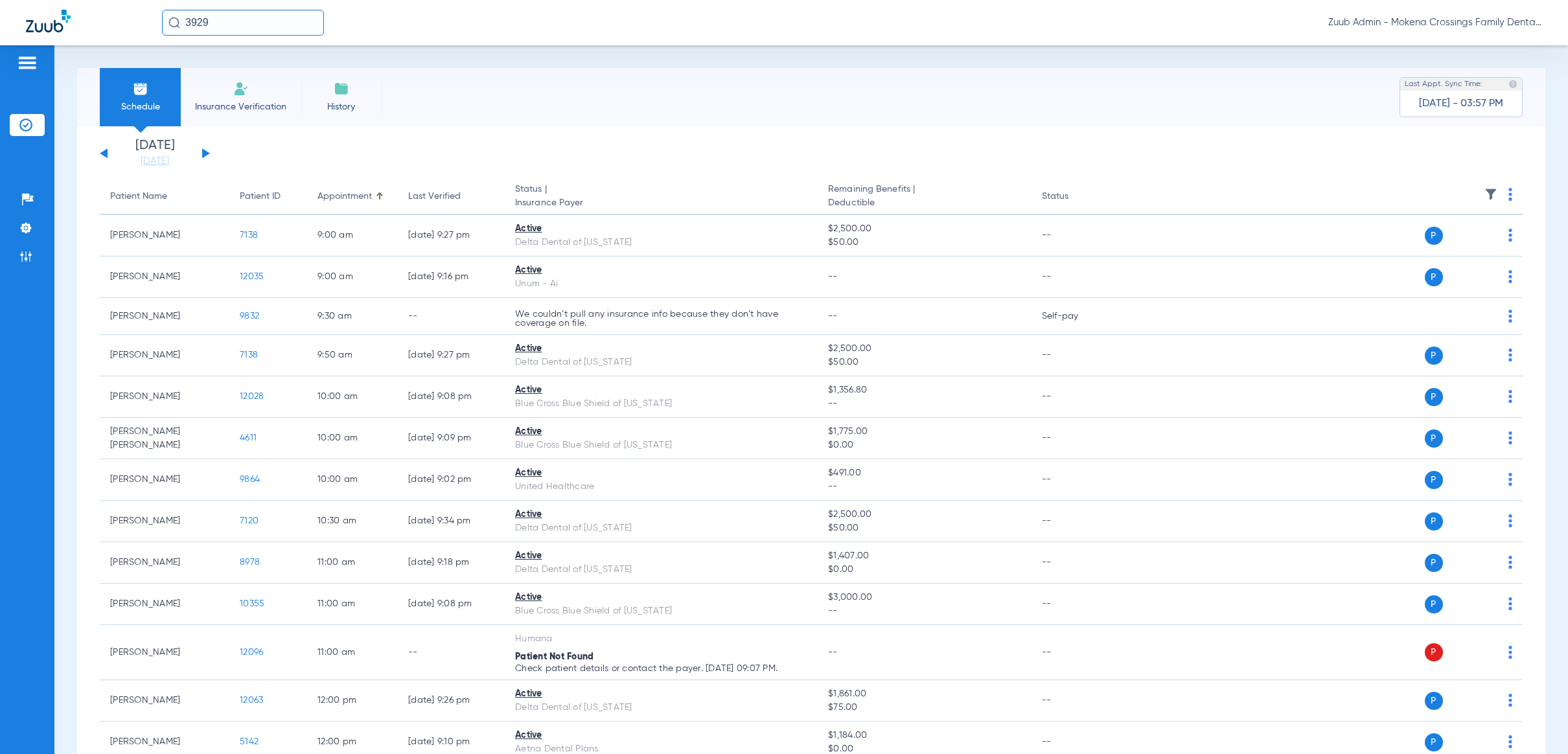
click at [1486, 191] on th at bounding box center [1321, 197] width 404 height 36
click at [1485, 193] on img at bounding box center [1491, 194] width 13 height 13
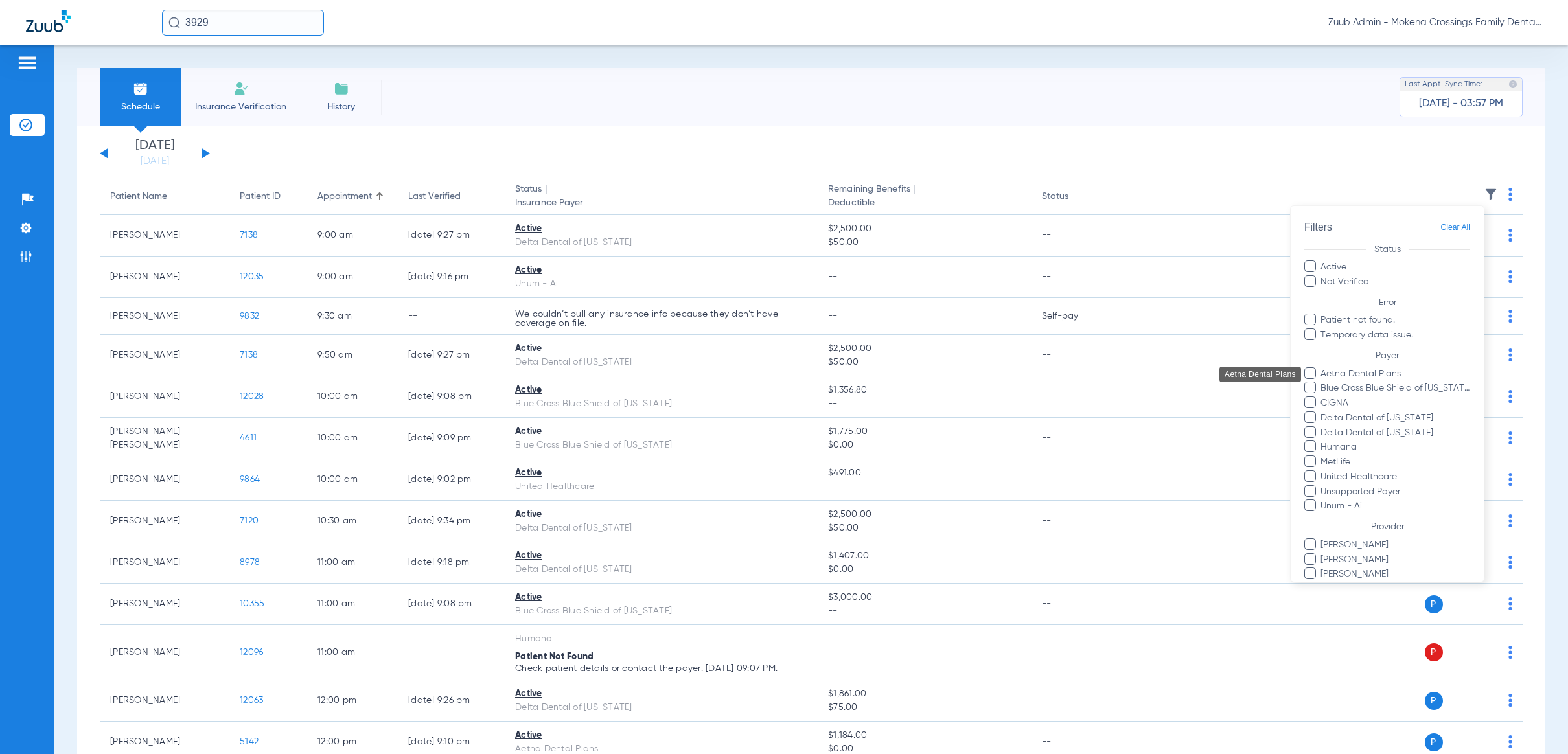
click at [1384, 369] on span "Aetna Dental Plans" at bounding box center [1395, 373] width 151 height 13
click at [1323, 383] on input "Aetna Dental Plans" at bounding box center [1323, 383] width 0 height 0
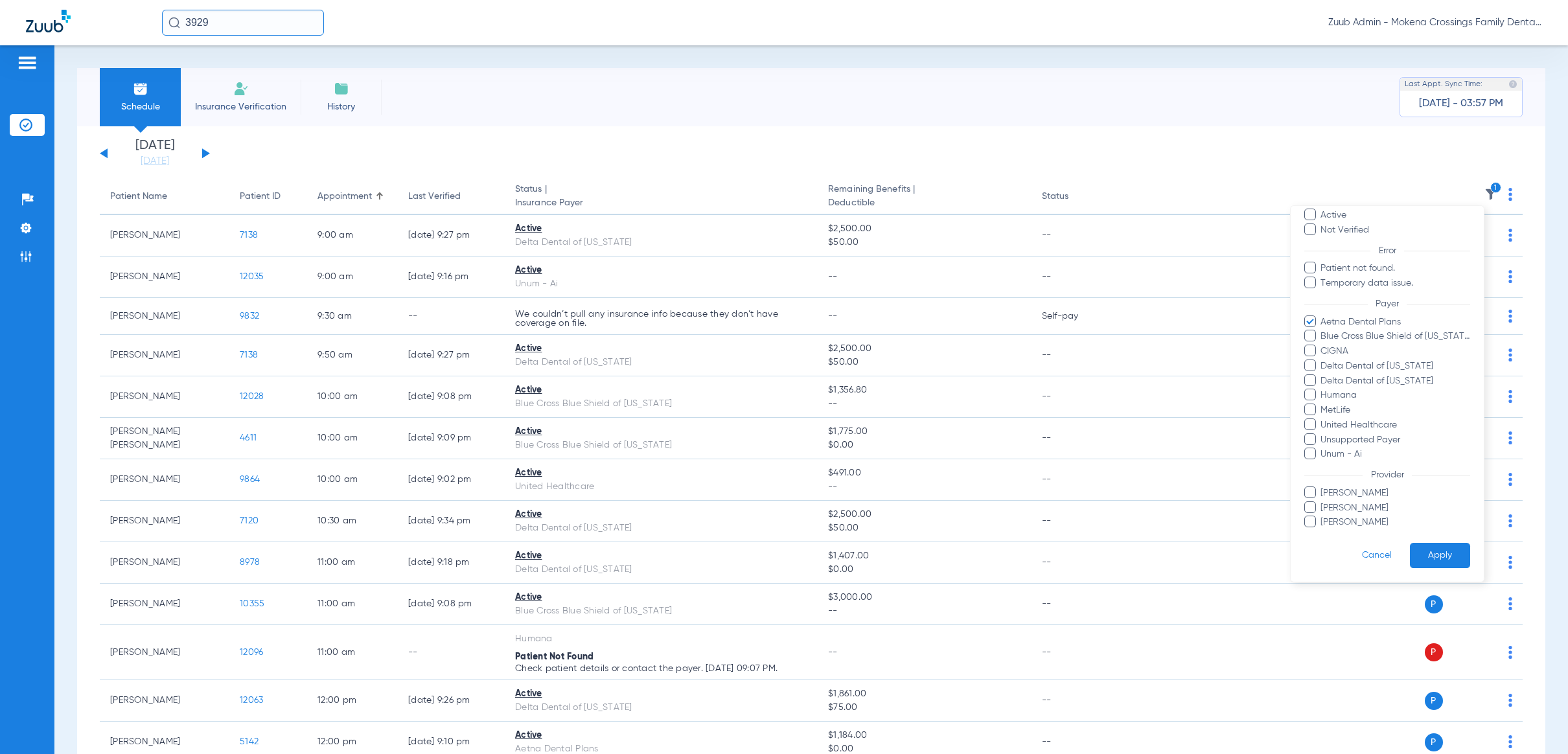
click at [1442, 543] on button "Apply" at bounding box center [1440, 556] width 60 height 25
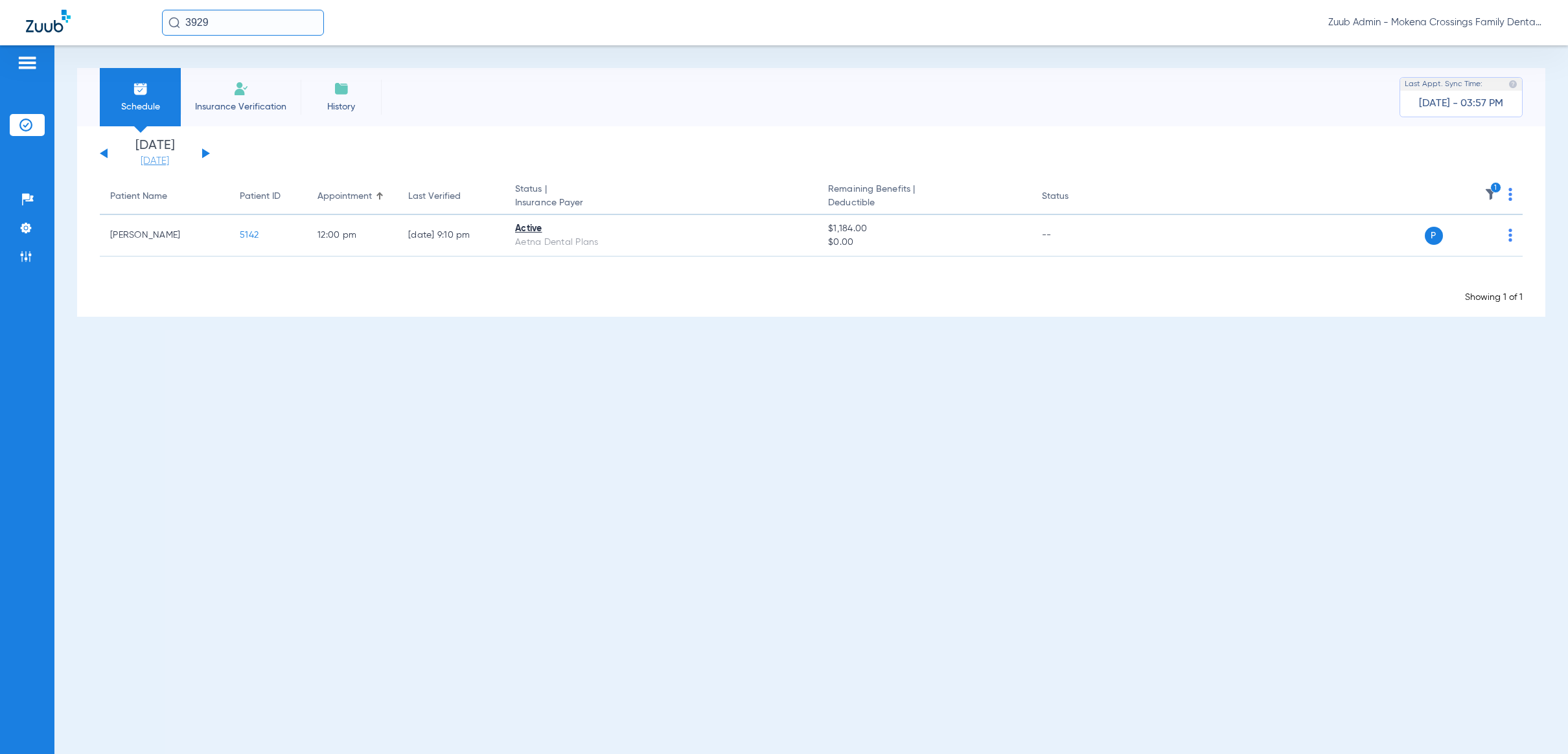
click at [160, 159] on link "[DATE]" at bounding box center [155, 161] width 78 height 13
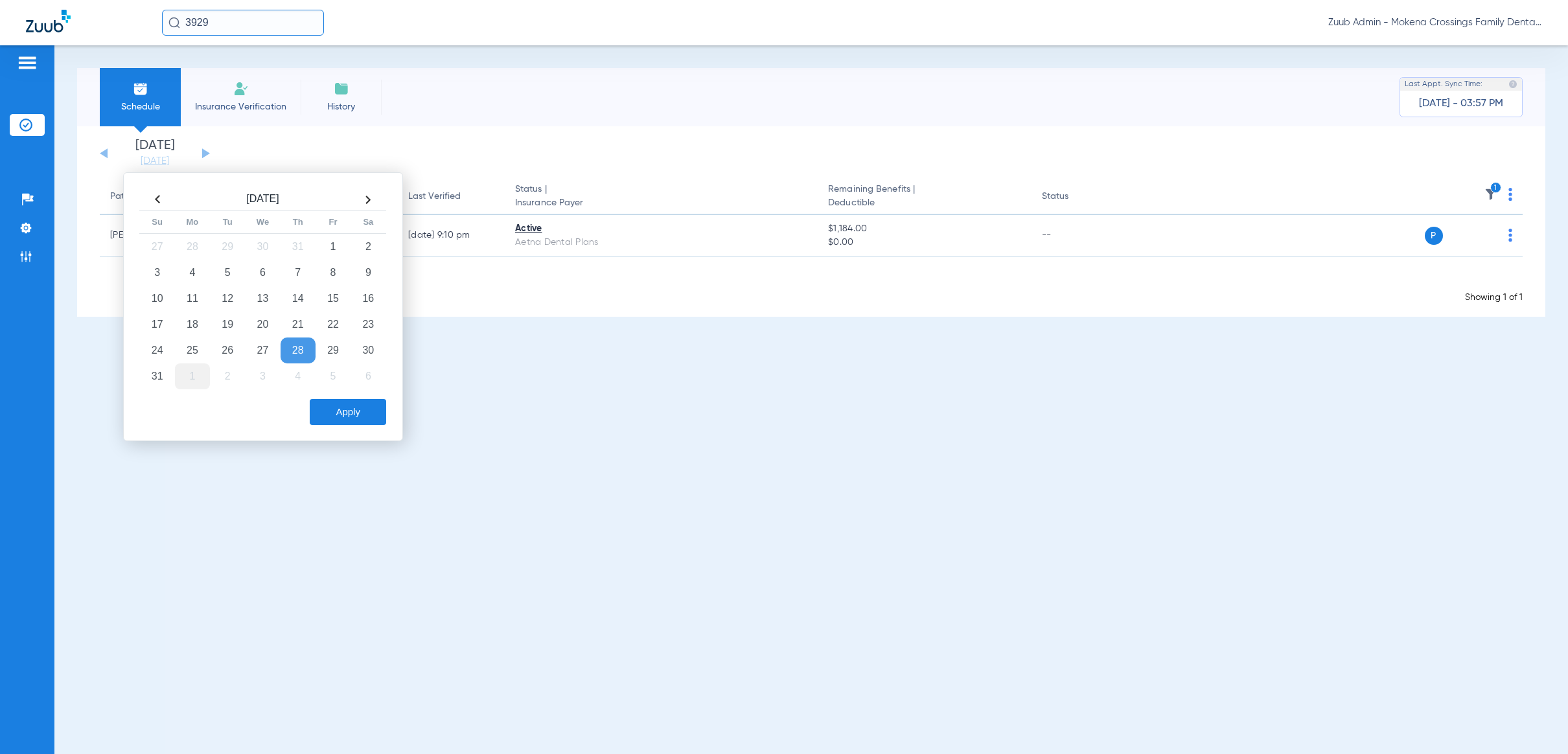
click at [196, 373] on td "1" at bounding box center [193, 376] width 35 height 26
click at [379, 421] on button "Apply" at bounding box center [348, 412] width 76 height 26
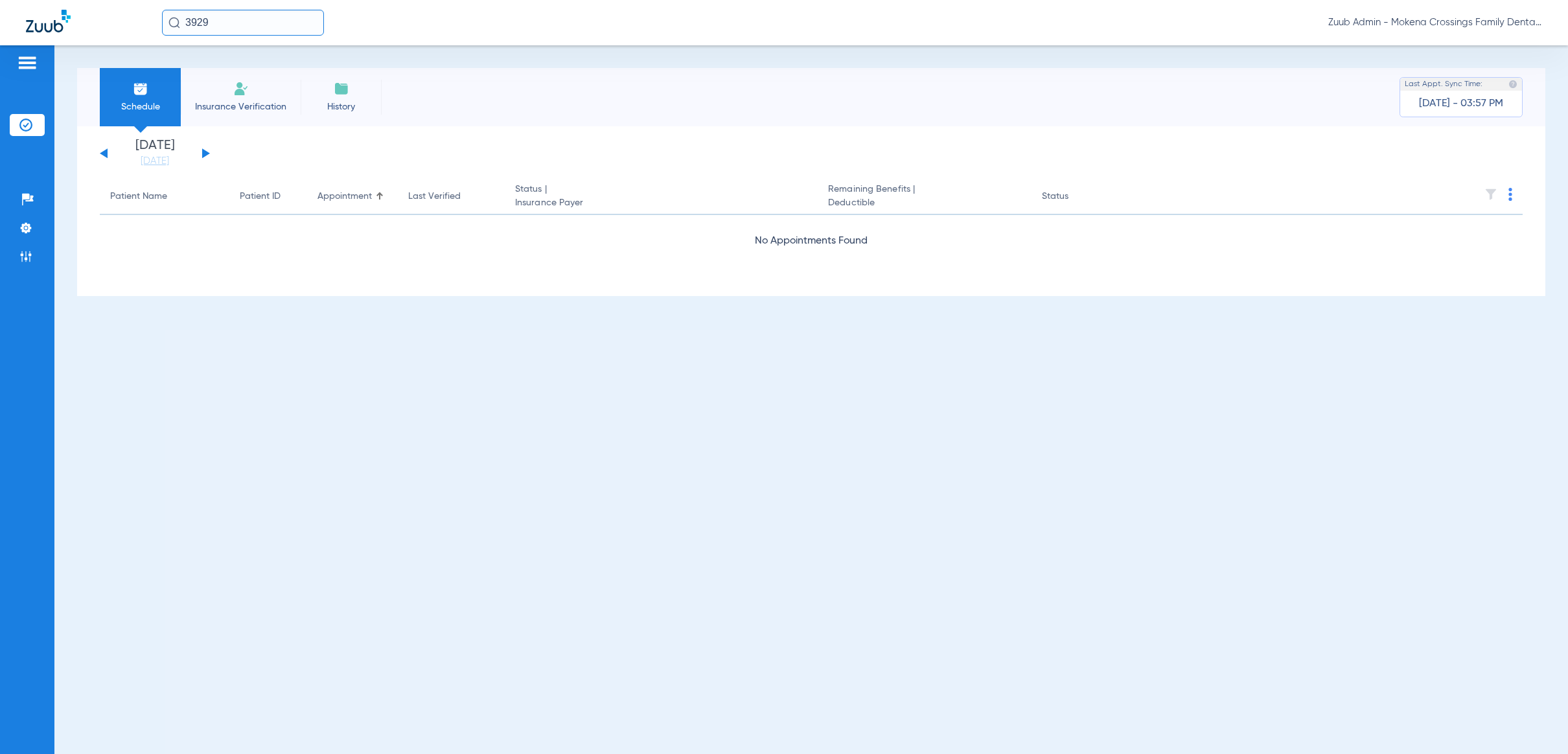
click at [204, 152] on button at bounding box center [206, 153] width 8 height 10
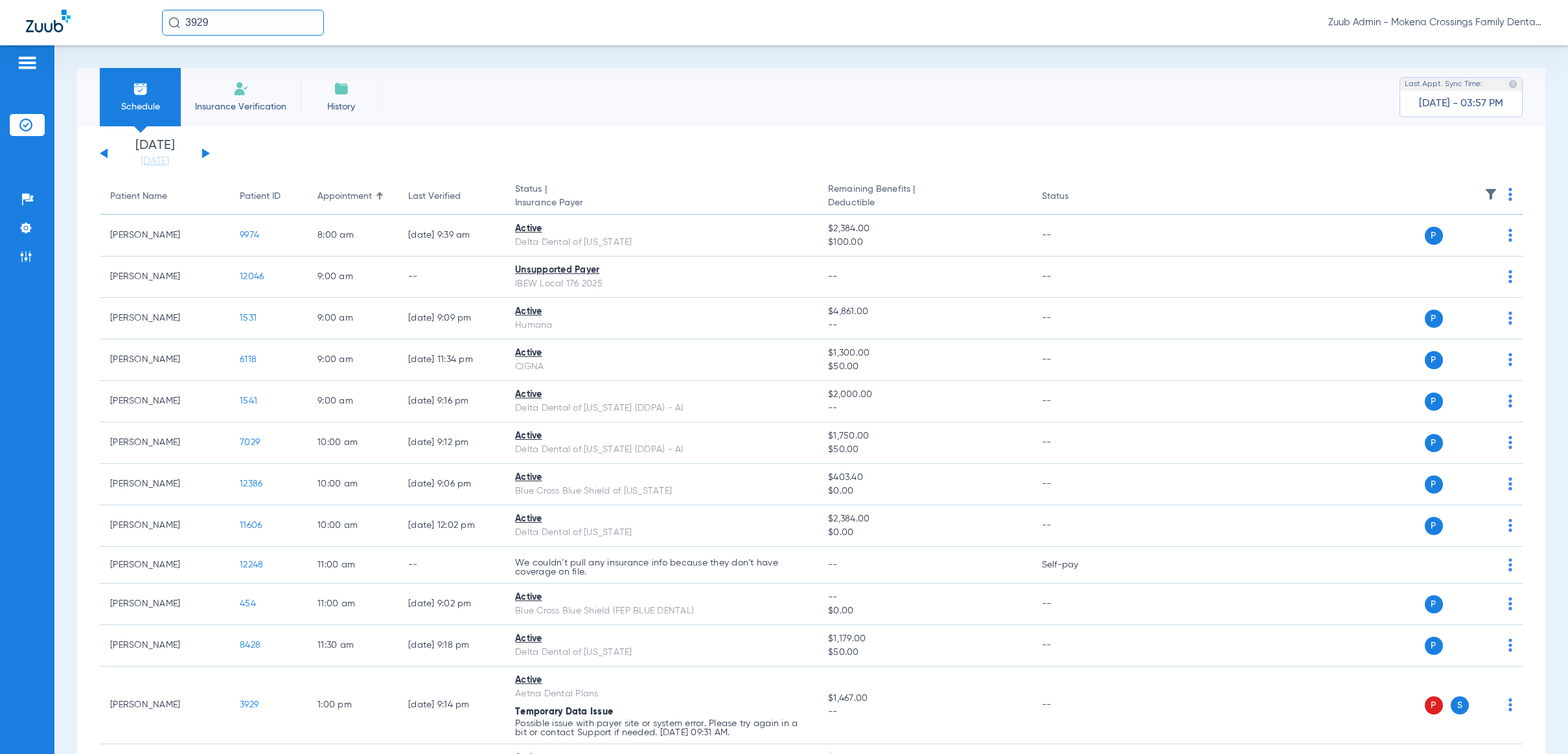
click at [1485, 192] on img at bounding box center [1491, 194] width 13 height 13
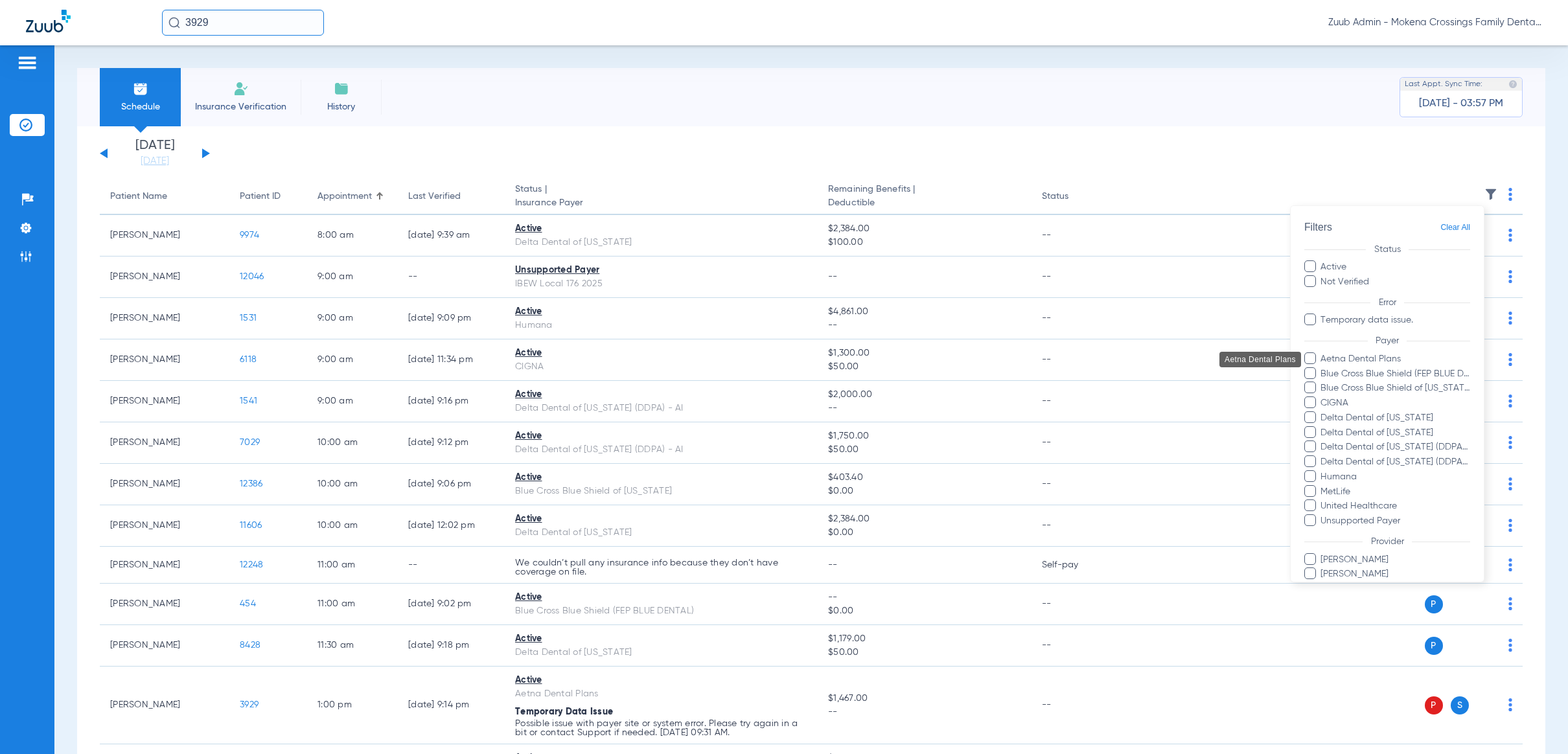
click at [1381, 357] on span "Aetna Dental Plans" at bounding box center [1395, 359] width 151 height 13
click at [1323, 368] on input "Aetna Dental Plans" at bounding box center [1323, 368] width 0 height 0
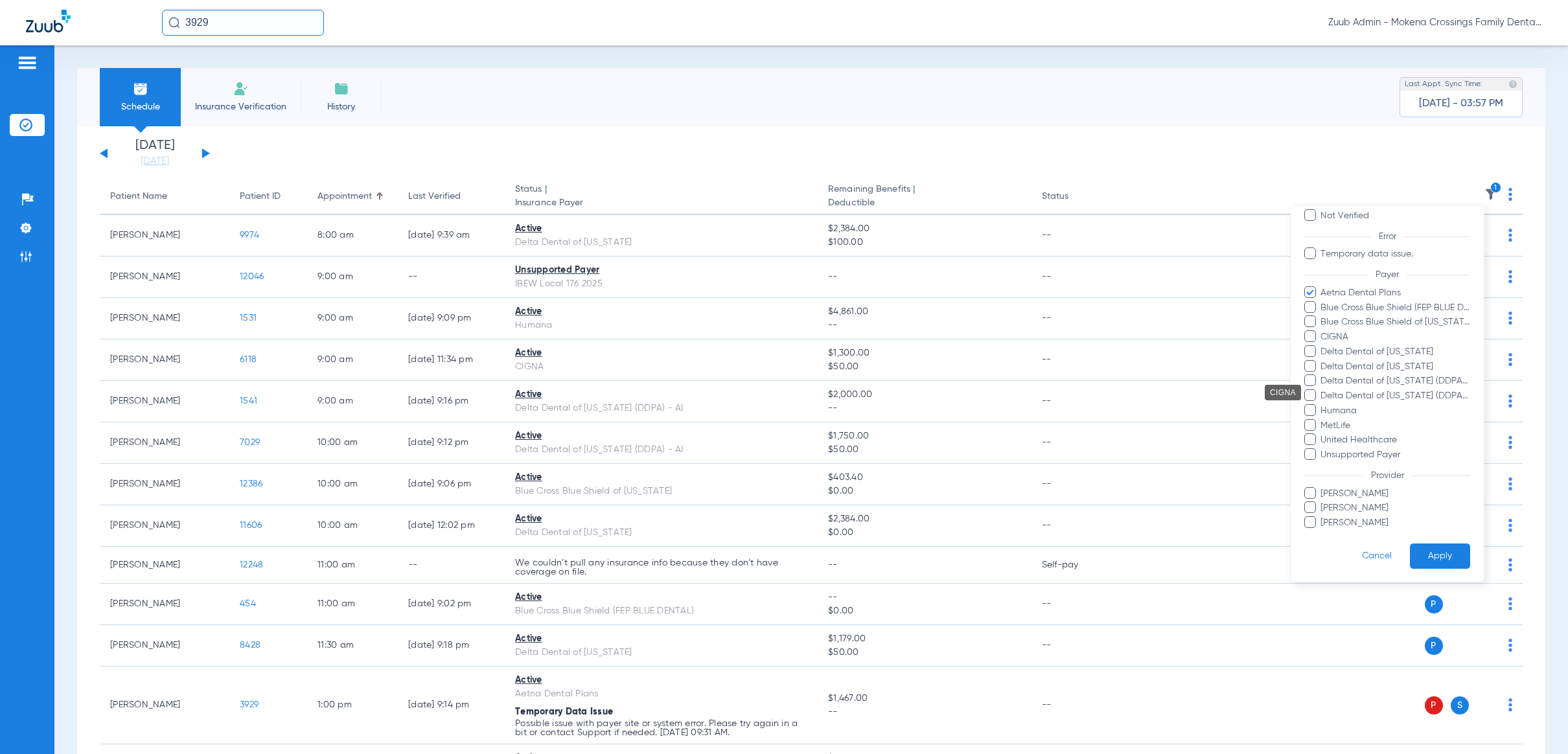
scroll to position [79, 0]
click at [1438, 543] on button "Apply" at bounding box center [1440, 556] width 60 height 25
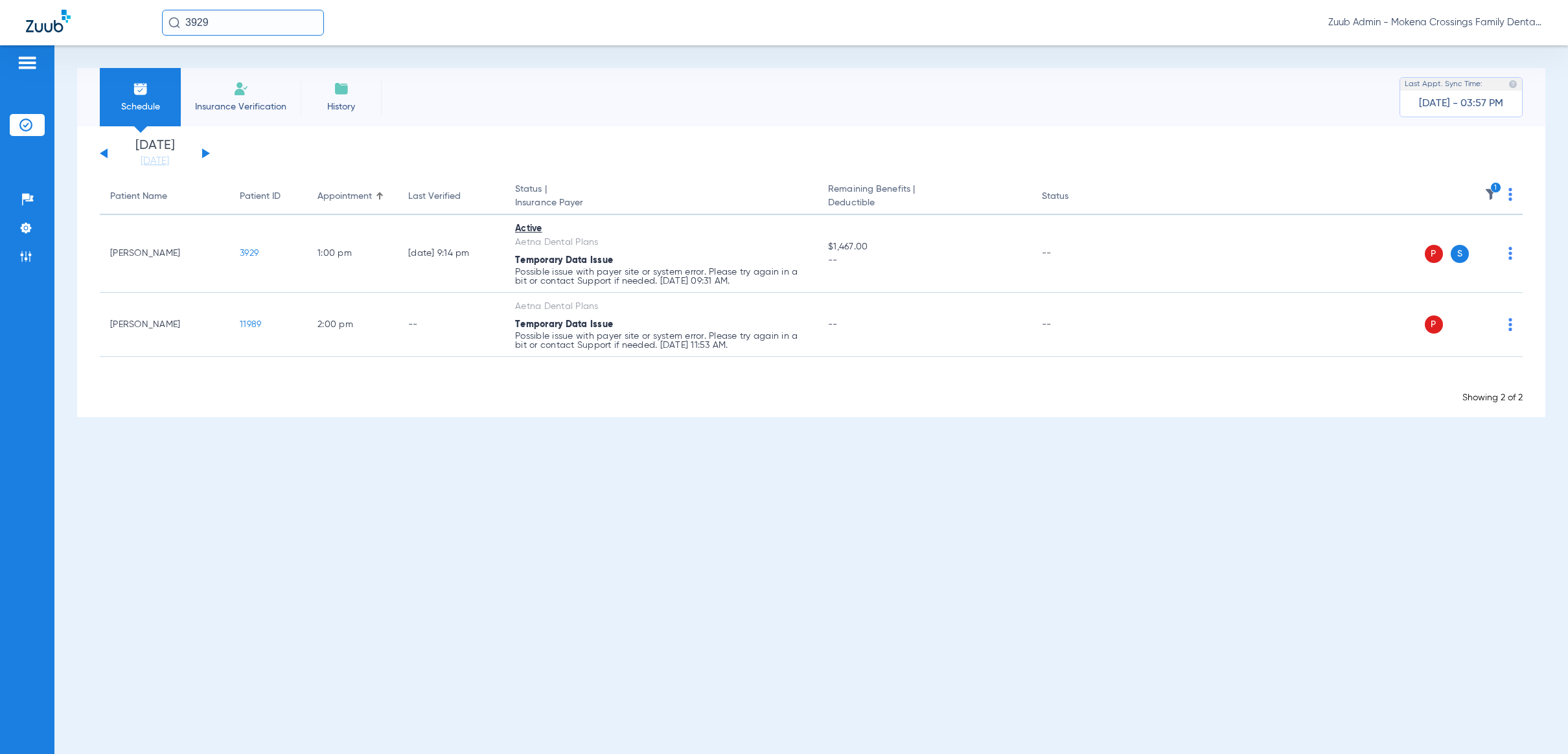
click at [1511, 194] on img at bounding box center [1511, 194] width 4 height 13
click at [1048, 92] on div at bounding box center [784, 377] width 1568 height 754
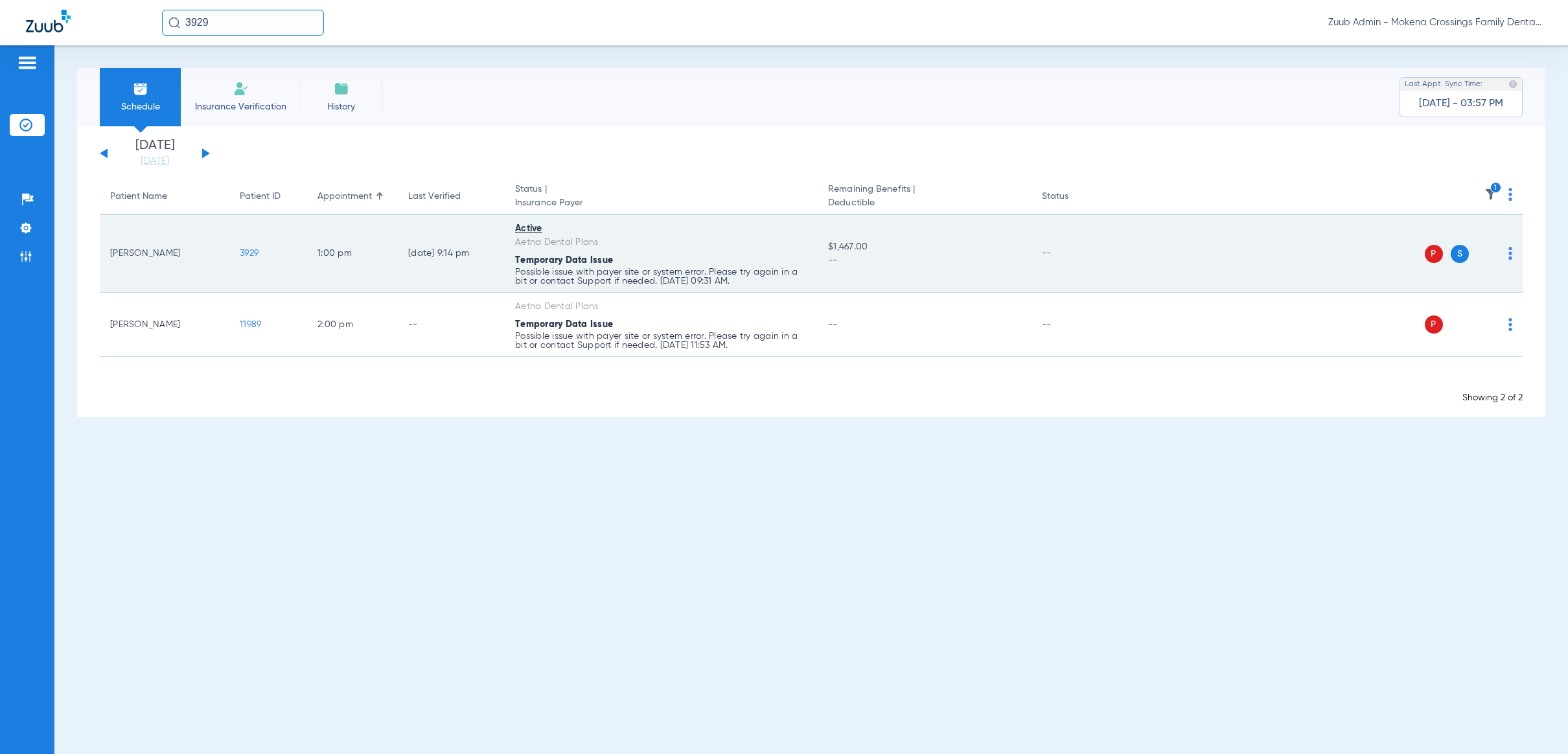
click at [245, 249] on span "3929" at bounding box center [249, 253] width 19 height 9
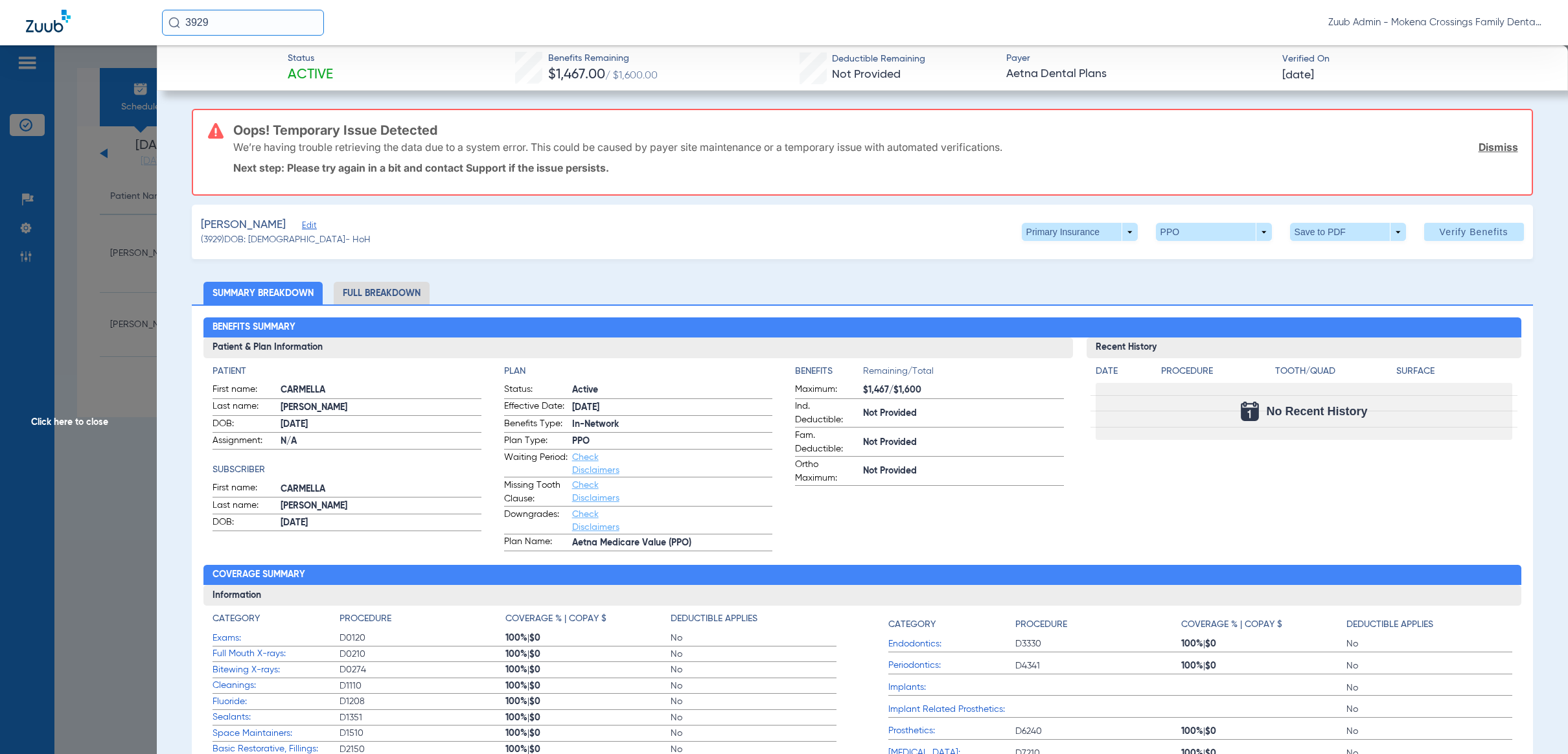
click at [312, 221] on span "Edit" at bounding box center [308, 227] width 12 height 13
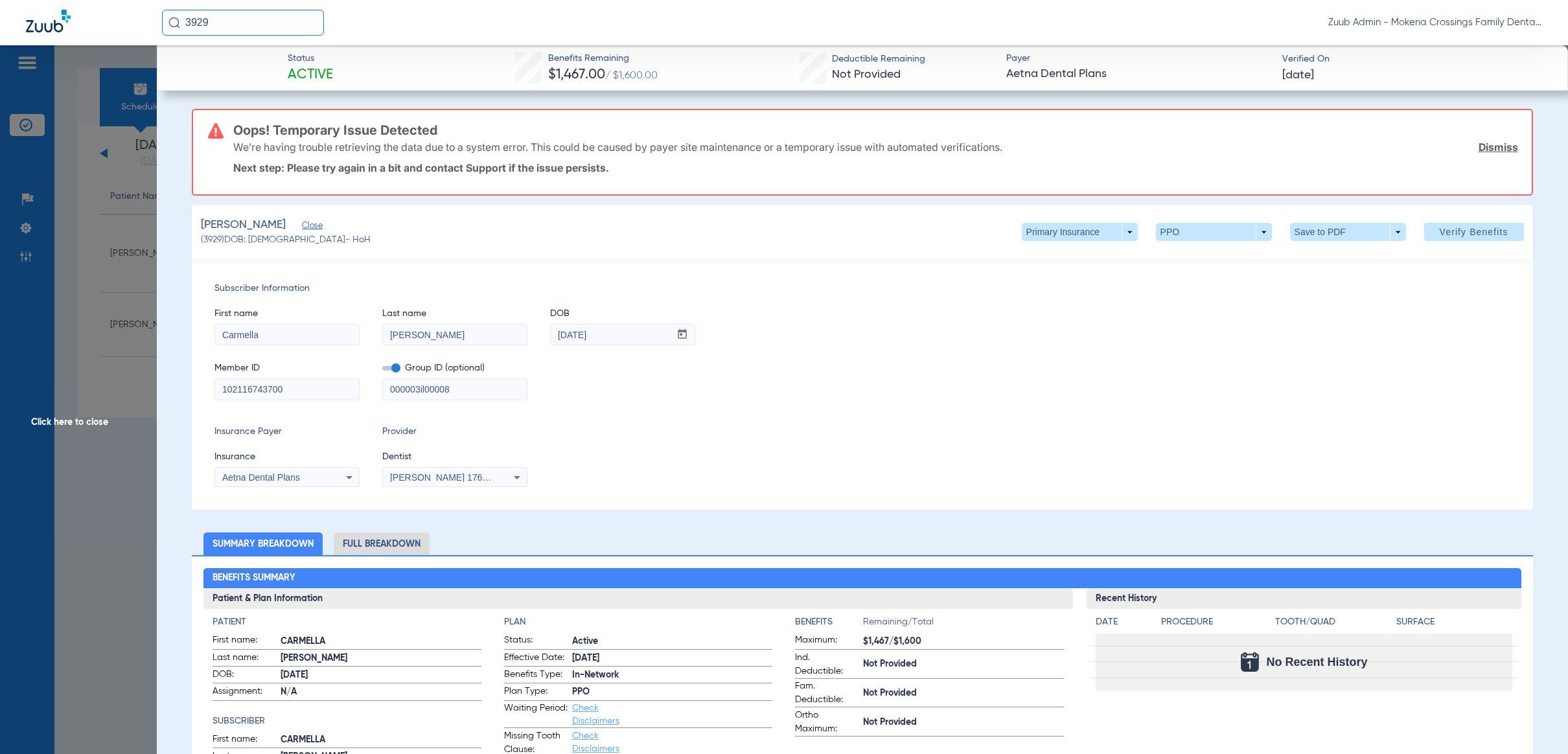
click at [337, 385] on input "102116743700" at bounding box center [287, 390] width 144 height 21
click at [275, 333] on input "Carmella" at bounding box center [287, 335] width 144 height 21
click at [275, 332] on input "Carmella" at bounding box center [287, 335] width 144 height 21
click at [420, 393] on input "000003il00008" at bounding box center [455, 390] width 144 height 21
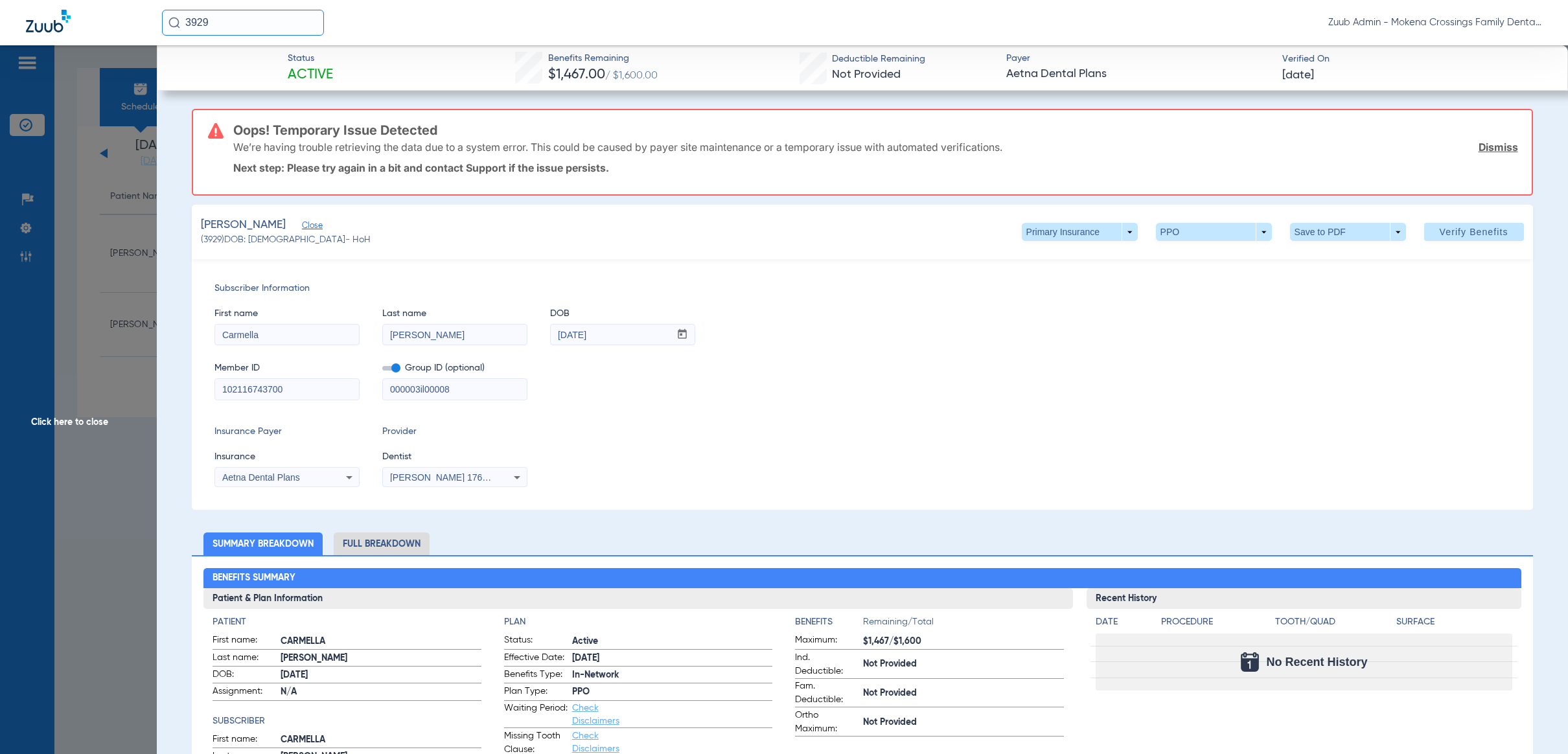
click at [420, 393] on input "000003il00008" at bounding box center [455, 390] width 144 height 21
click at [339, 392] on input "102116743700" at bounding box center [287, 390] width 144 height 21
click at [340, 392] on input "102116743700" at bounding box center [287, 390] width 144 height 21
drag, startPoint x: 539, startPoint y: 406, endPoint x: 516, endPoint y: 395, distance: 25.5
click at [537, 406] on div "Subscriber Information First name [PERSON_NAME] Last name [PERSON_NAME] DOB mm …" at bounding box center [862, 385] width 1340 height 251
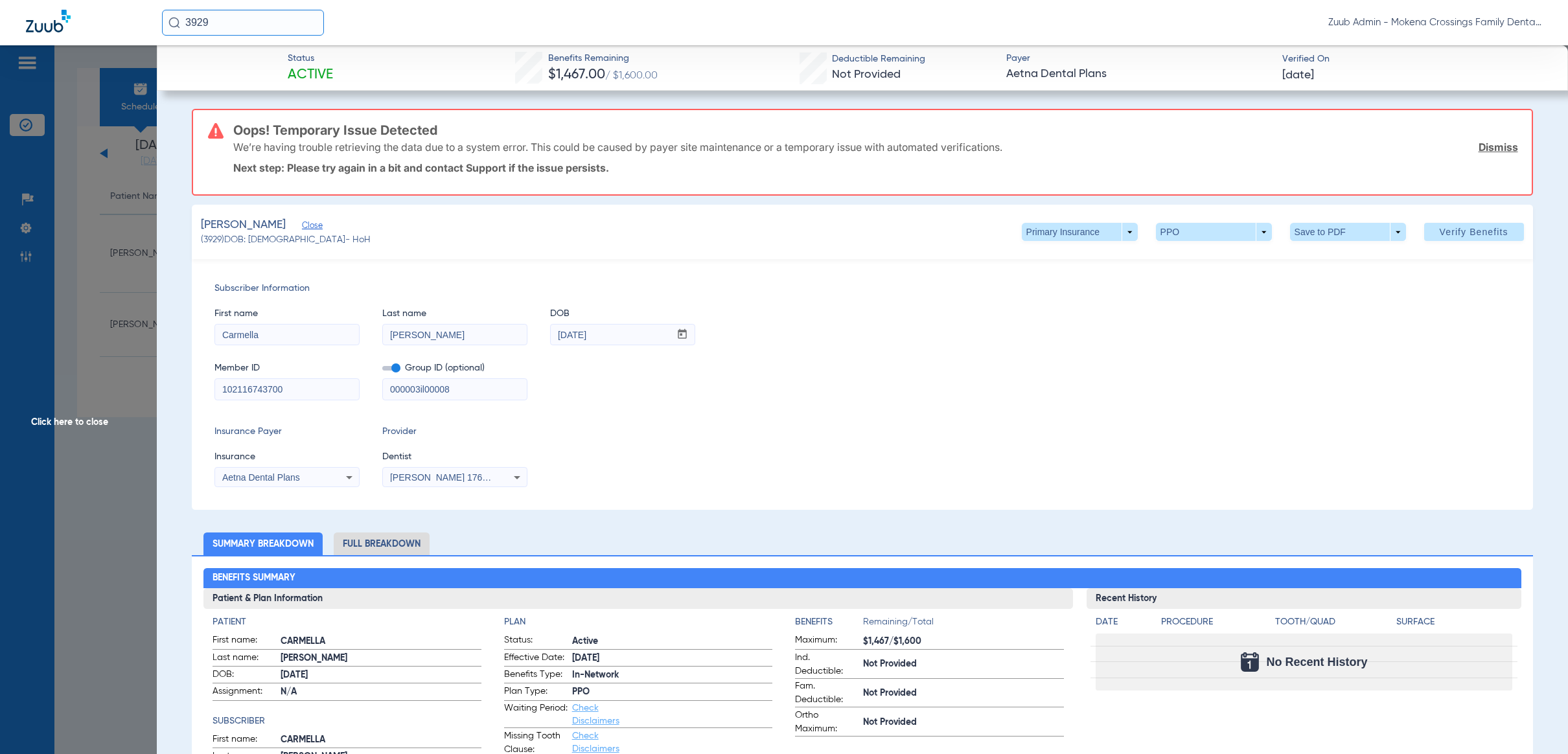
click at [505, 392] on input "000003il00008" at bounding box center [455, 390] width 144 height 21
click at [414, 263] on div "Subscriber Information First name [PERSON_NAME] Last name [PERSON_NAME] DOB mm …" at bounding box center [862, 385] width 1340 height 251
click at [465, 479] on span "[PERSON_NAME] 1760059588" at bounding box center [454, 477] width 128 height 11
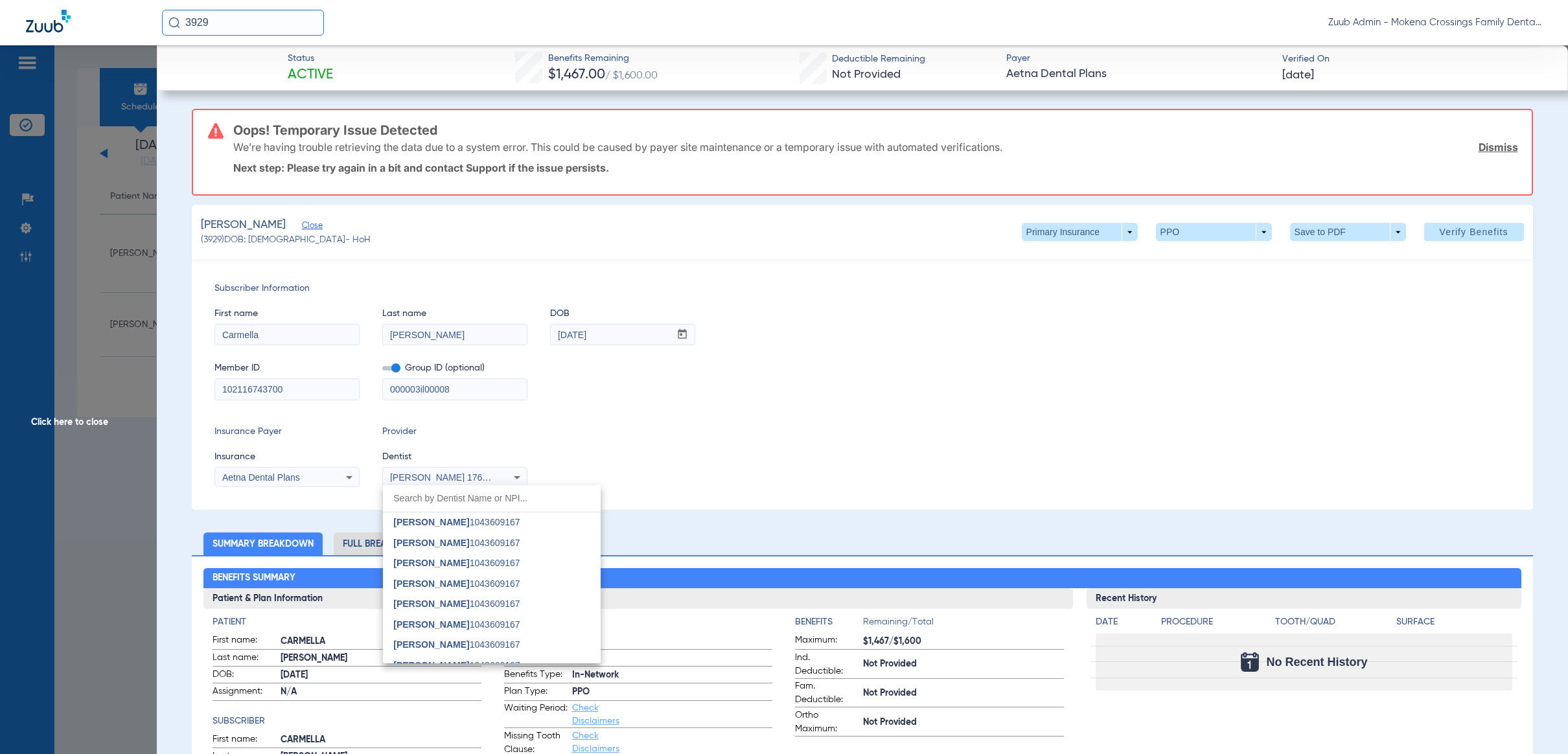
drag, startPoint x: 848, startPoint y: 392, endPoint x: 855, endPoint y: 388, distance: 8.1
click at [855, 388] on div at bounding box center [784, 377] width 1568 height 754
